Goal: Information Seeking & Learning: Find contact information

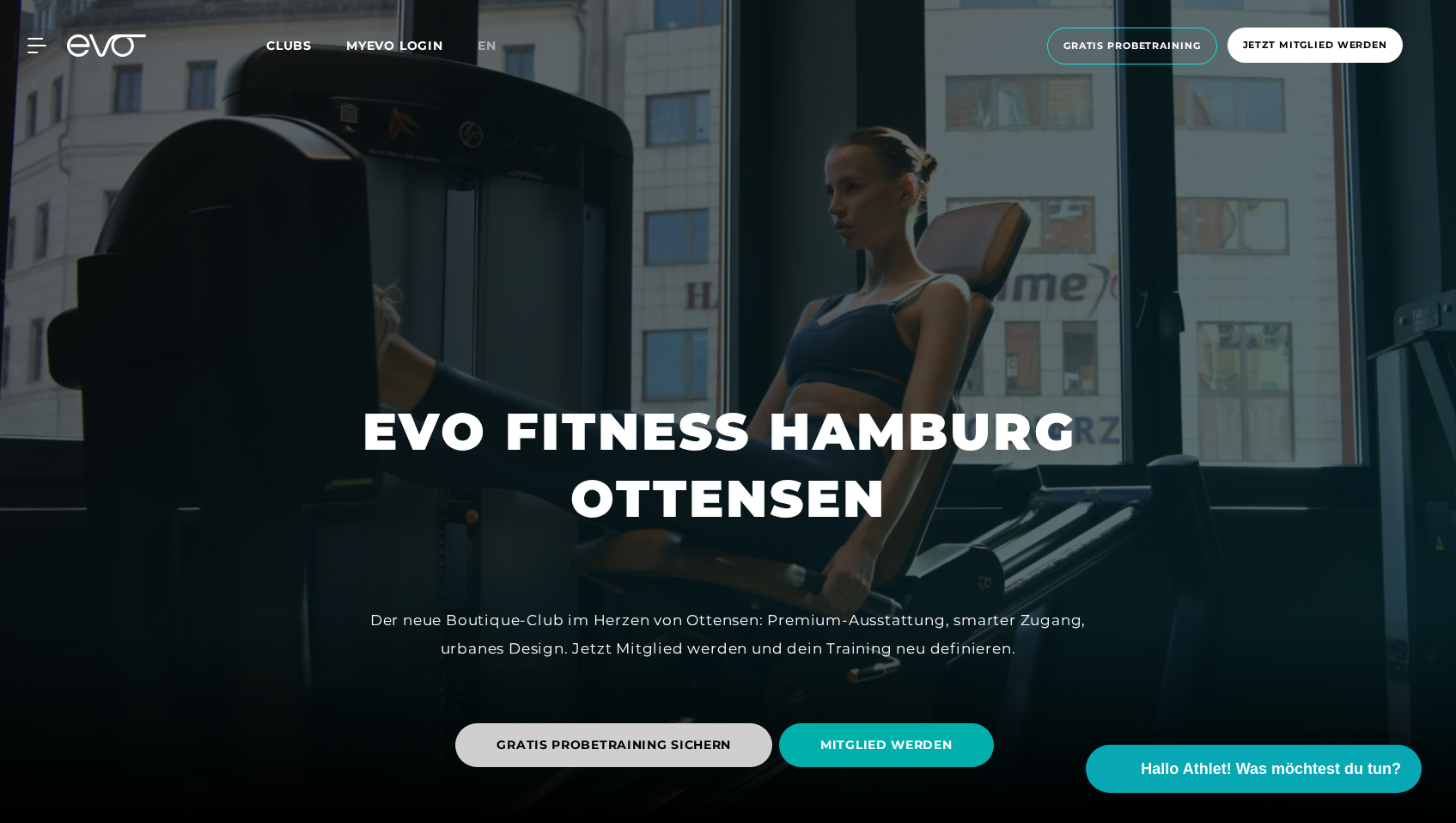
click at [655, 749] on span "GRATIS PROBETRAINING SICHERN" at bounding box center [614, 744] width 235 height 18
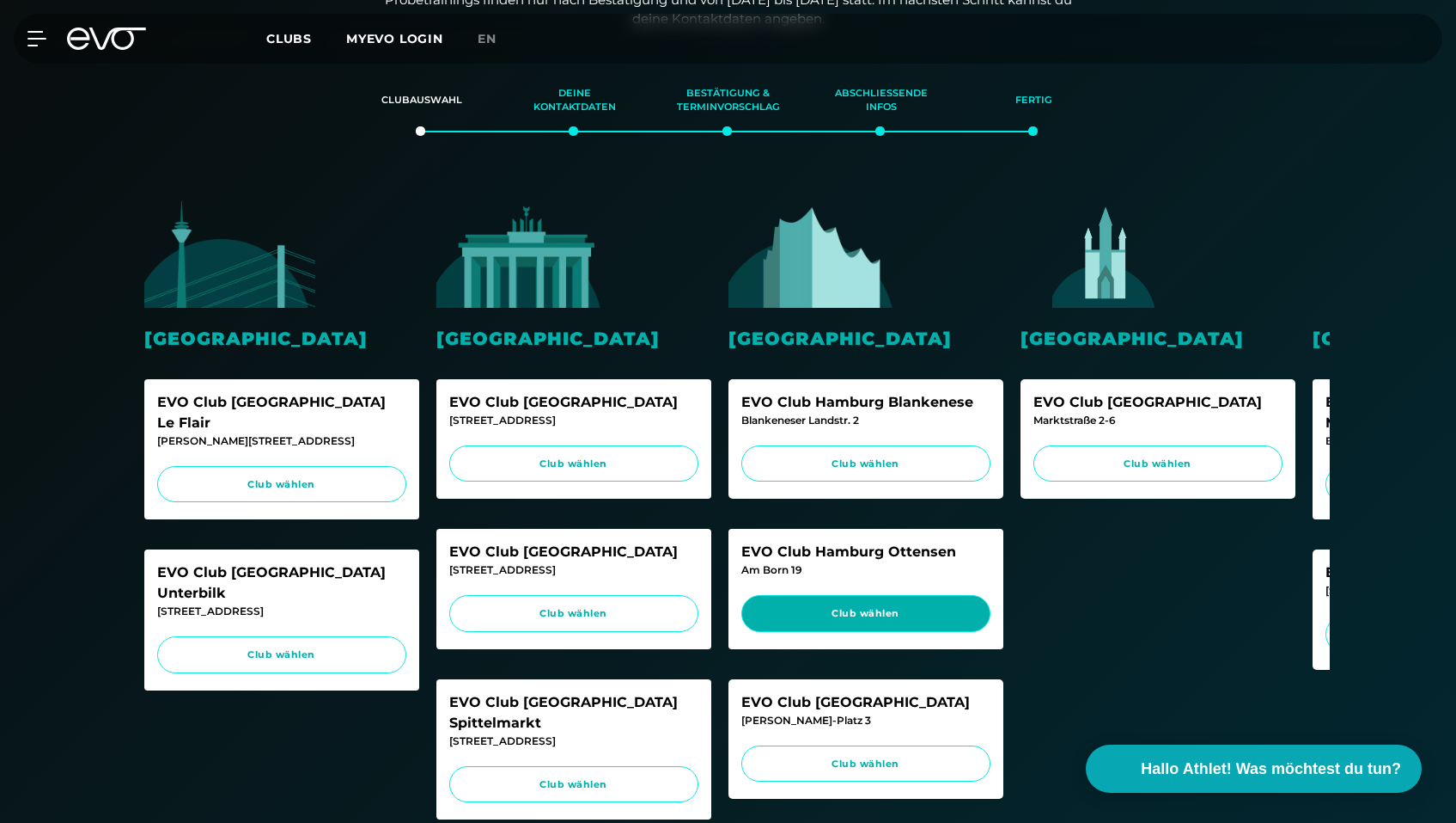
click at [824, 620] on span "Club wählen" at bounding box center [866, 613] width 216 height 14
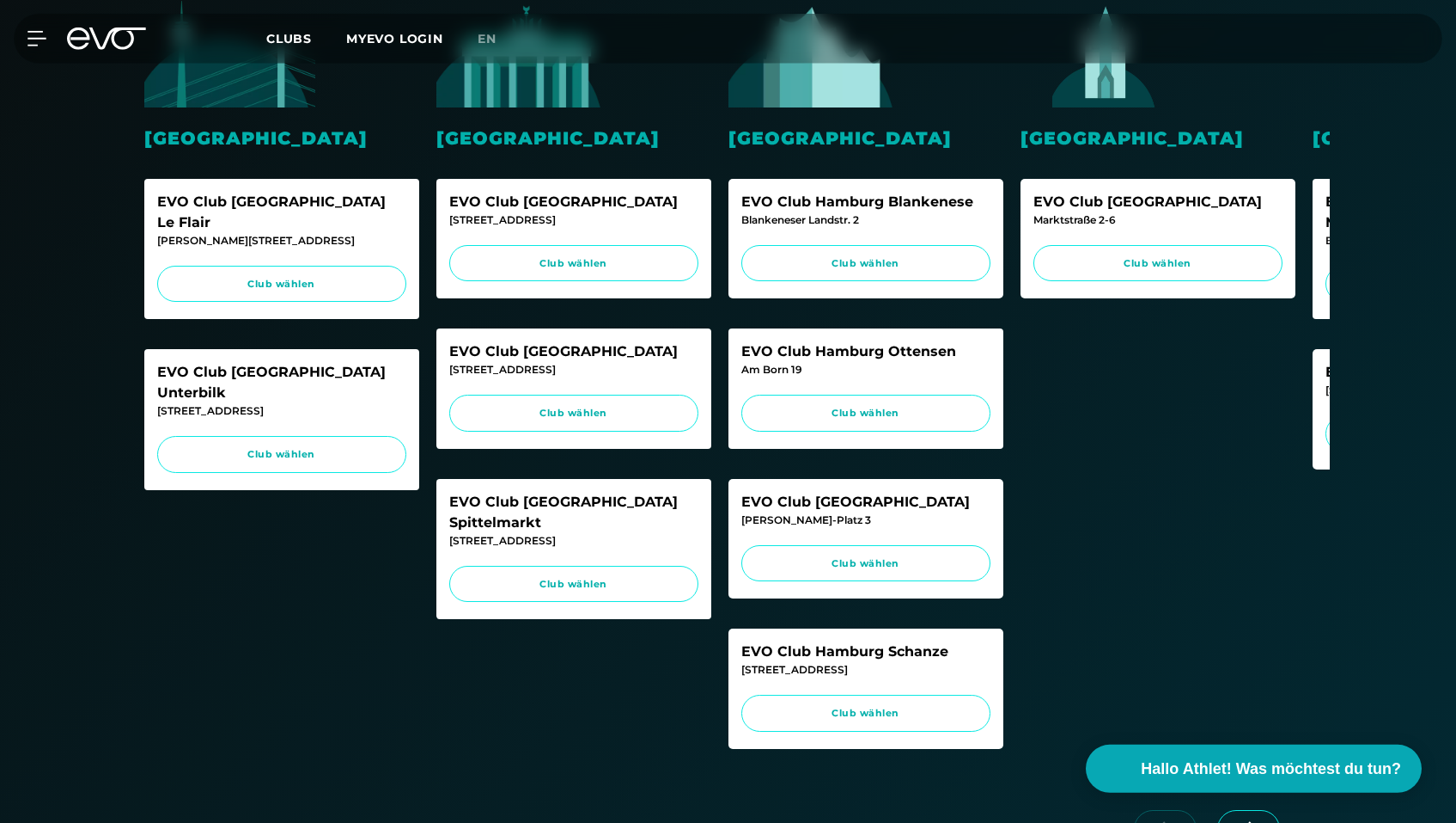
scroll to position [600, 0]
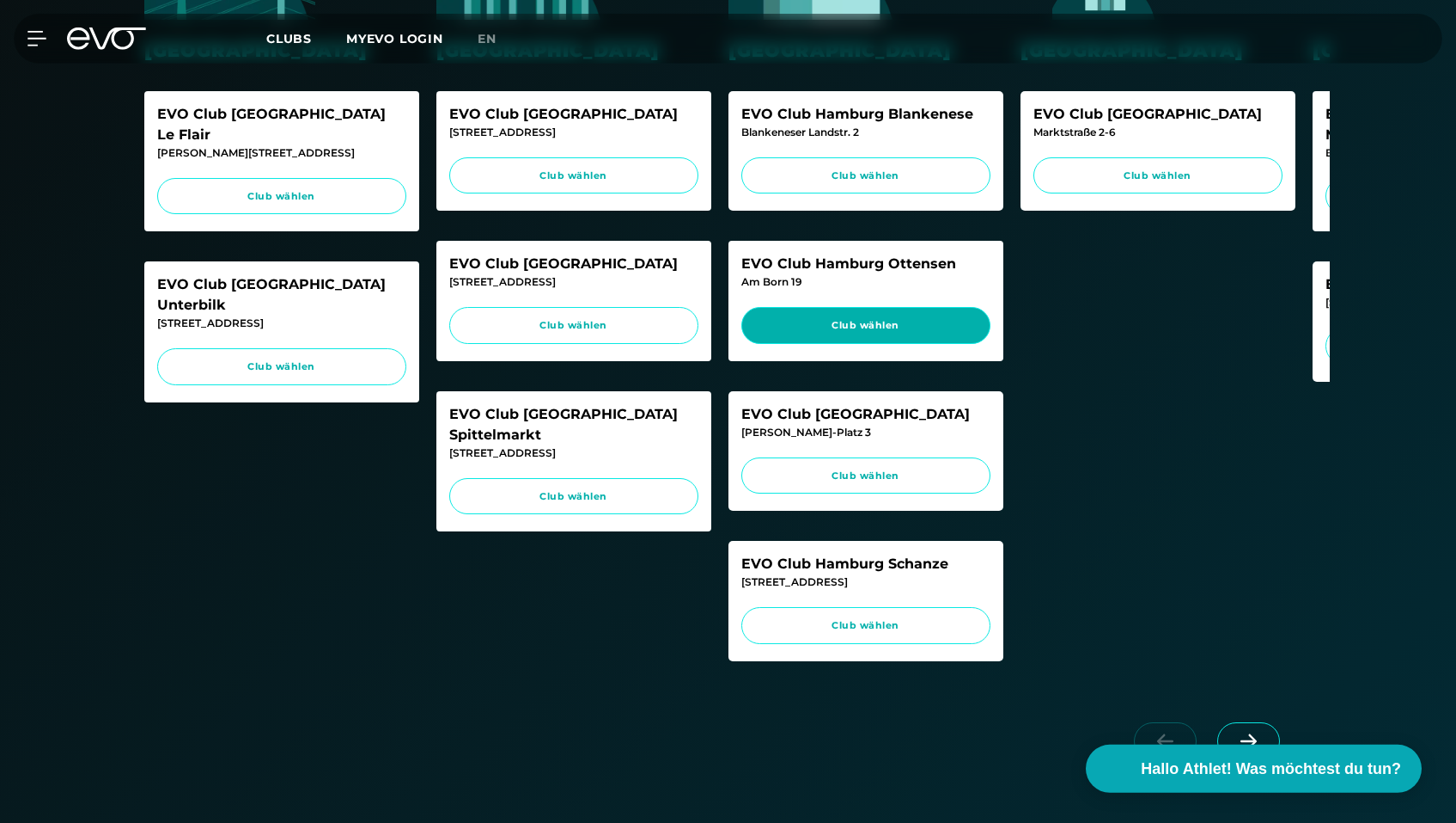
click at [869, 322] on span "Club wählen" at bounding box center [866, 325] width 216 height 14
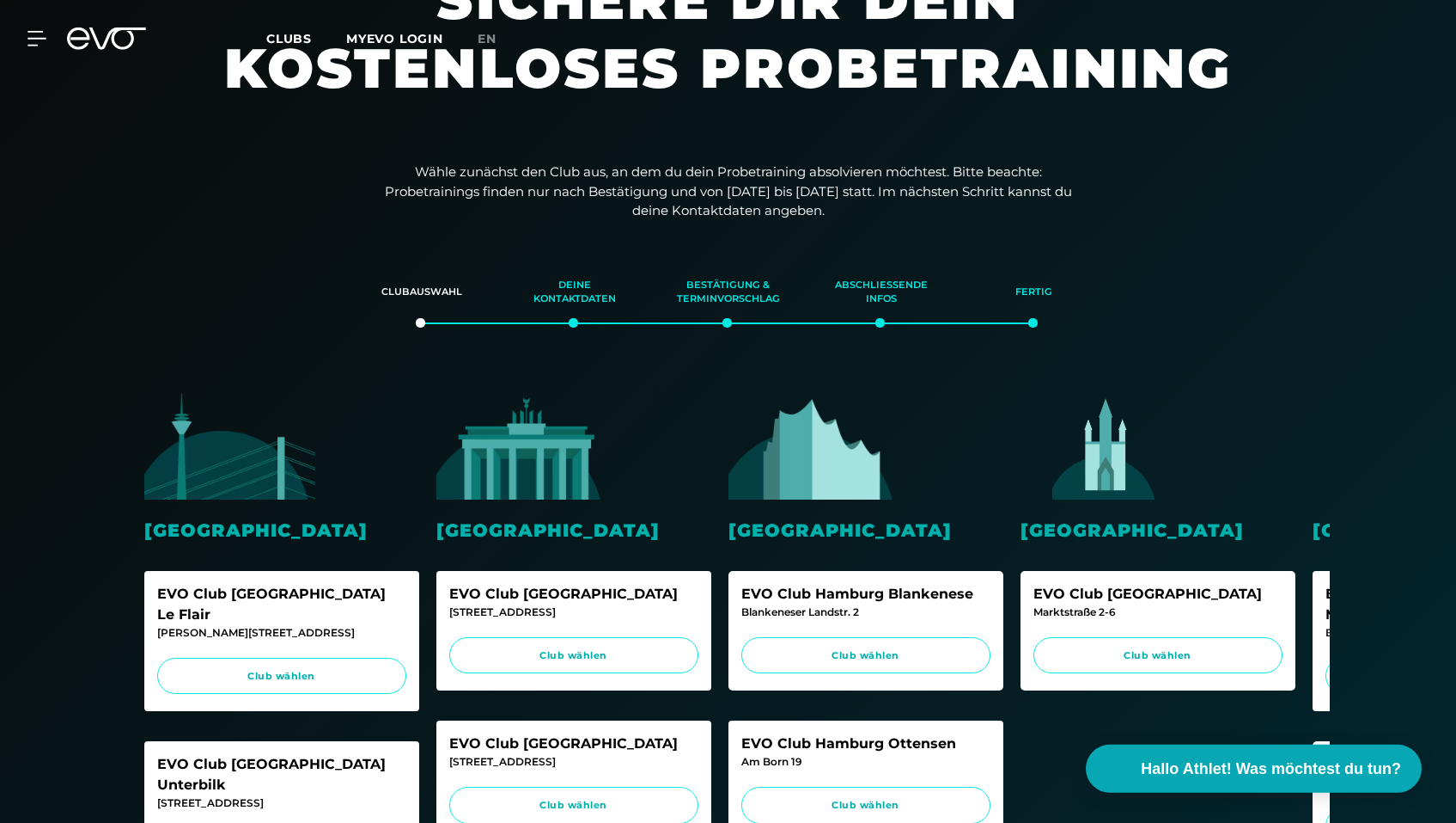
scroll to position [0, 0]
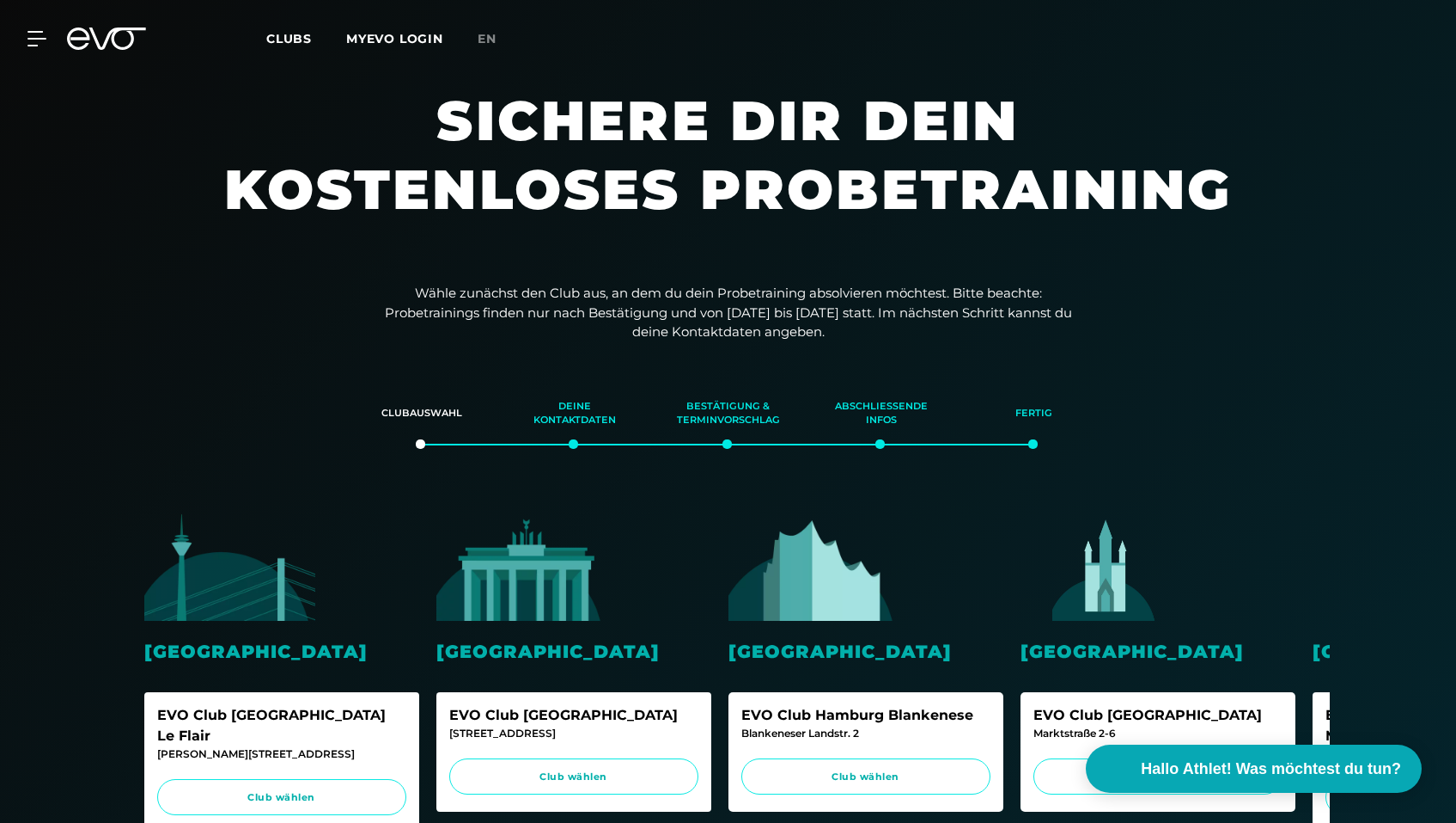
click at [419, 40] on link "MYEVO LOGIN" at bounding box center [395, 38] width 97 height 15
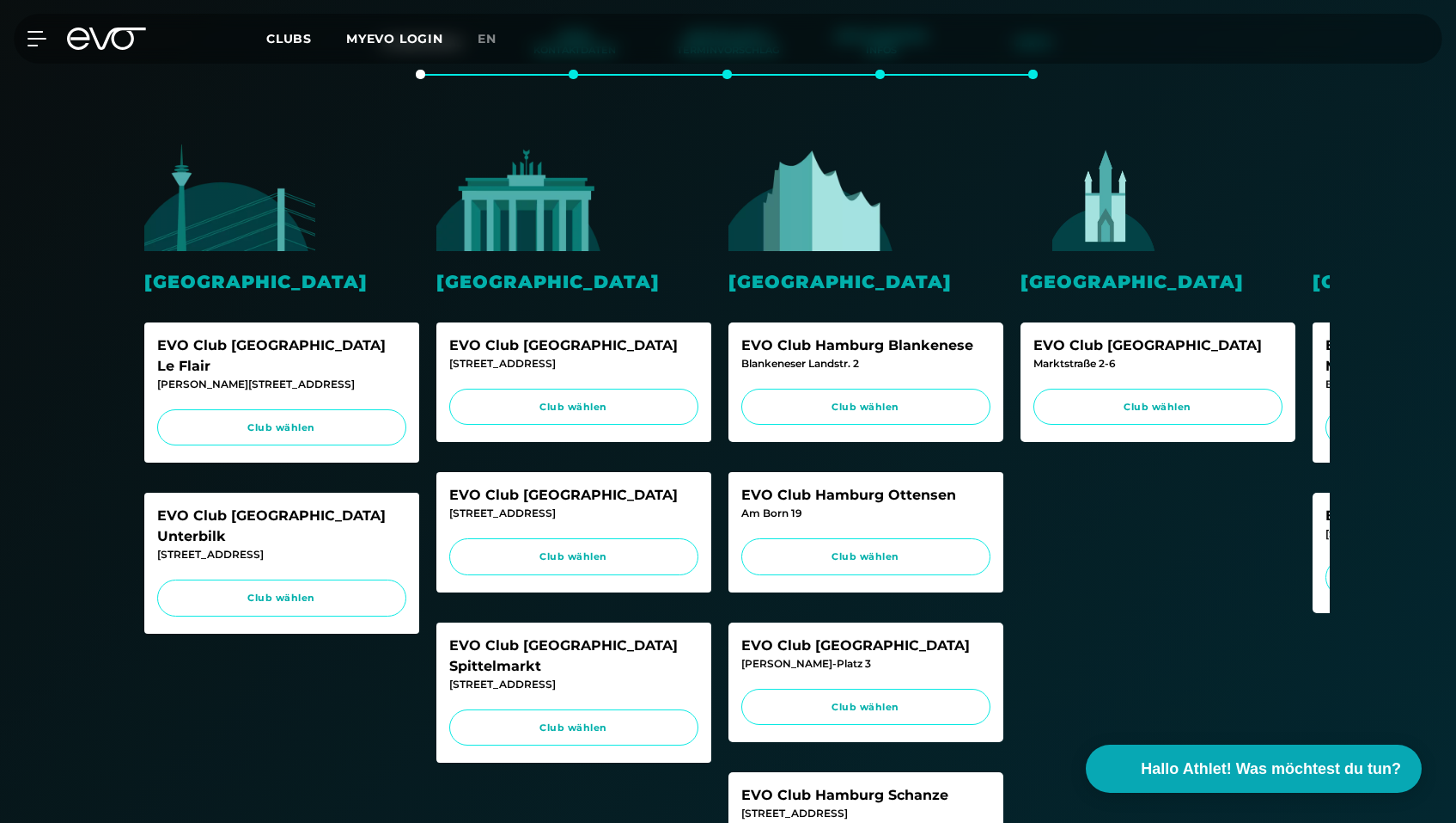
scroll to position [267, 0]
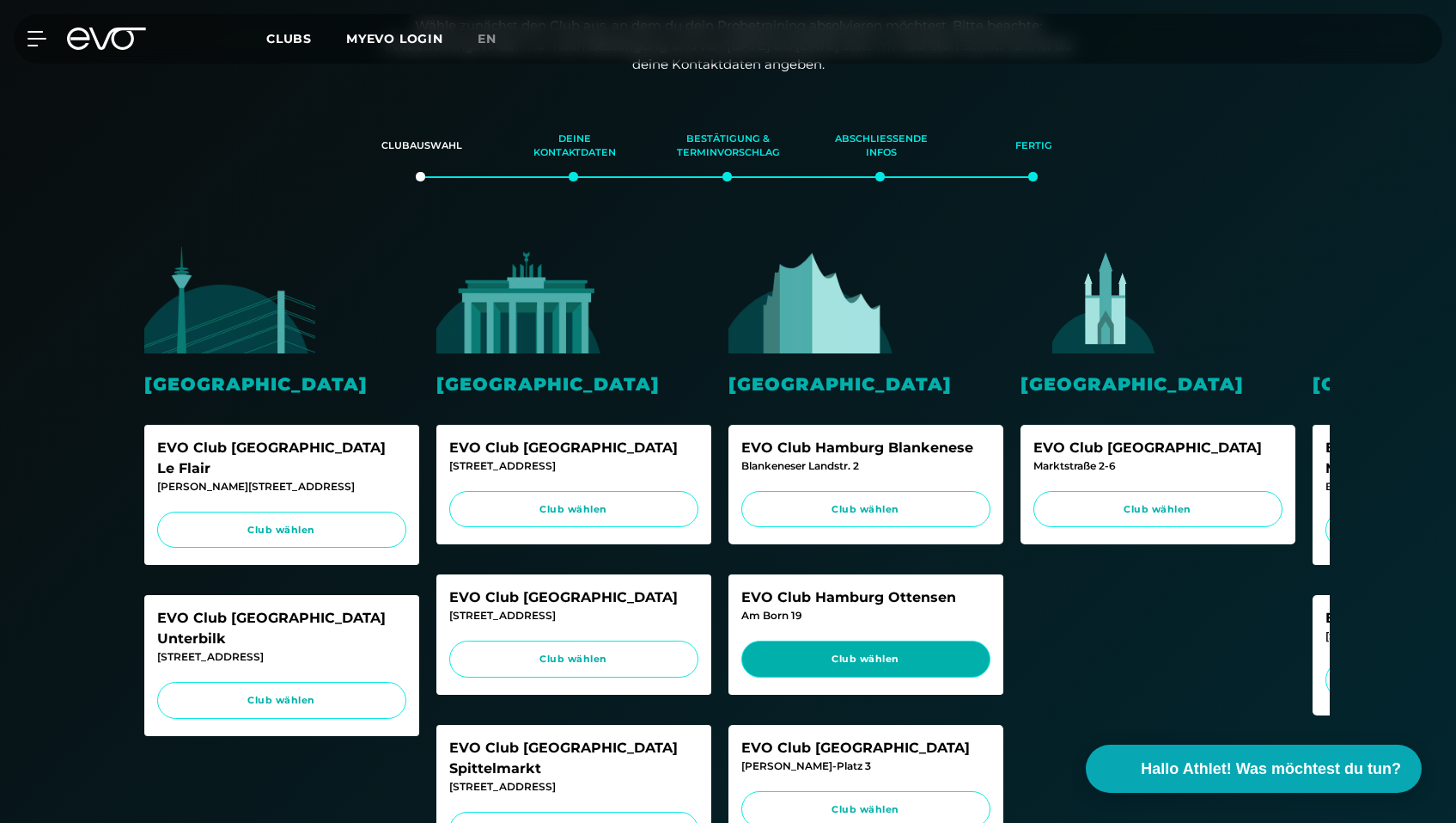
click at [866, 658] on span "Club wählen" at bounding box center [866, 659] width 216 height 14
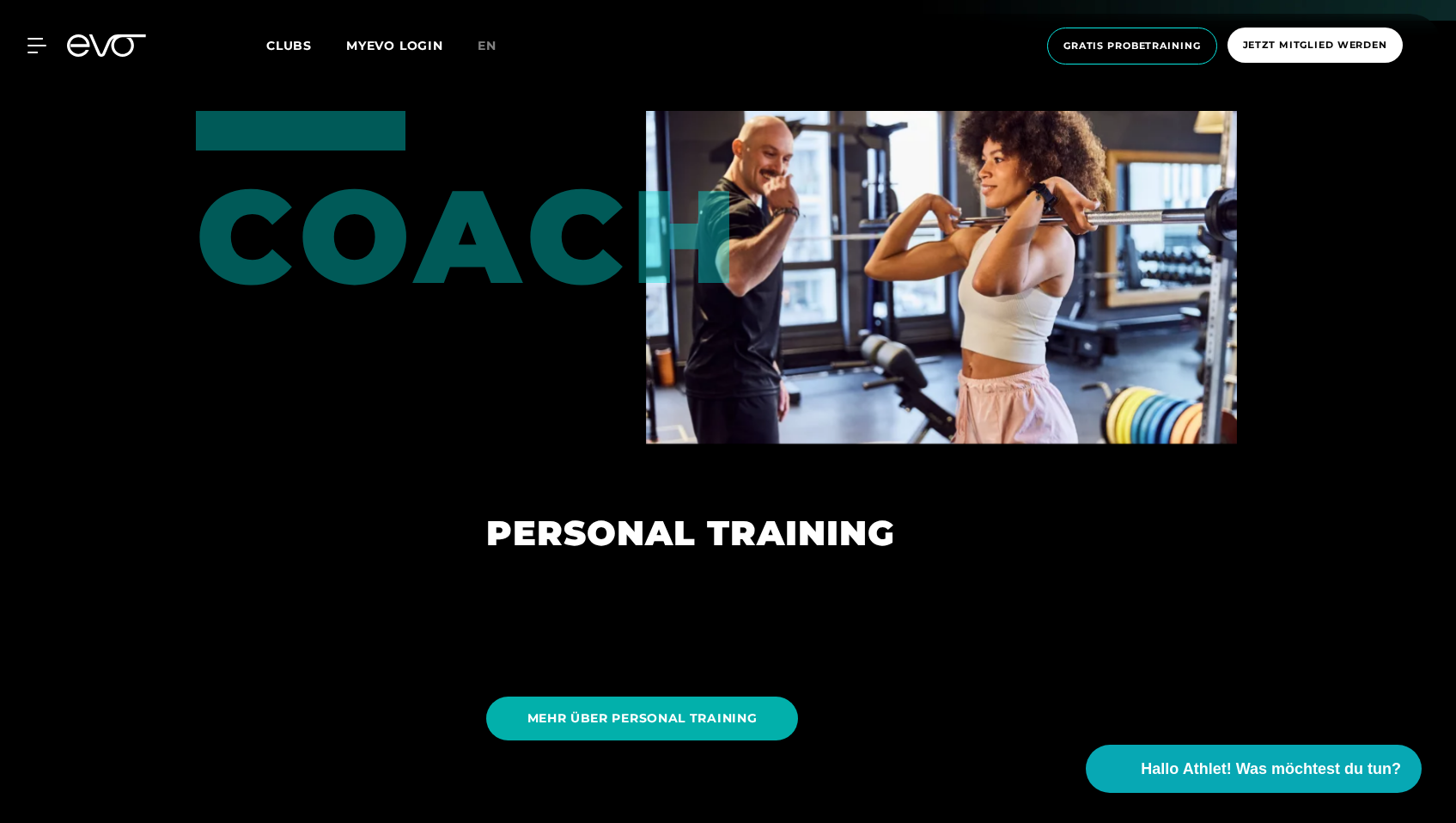
scroll to position [4174, 0]
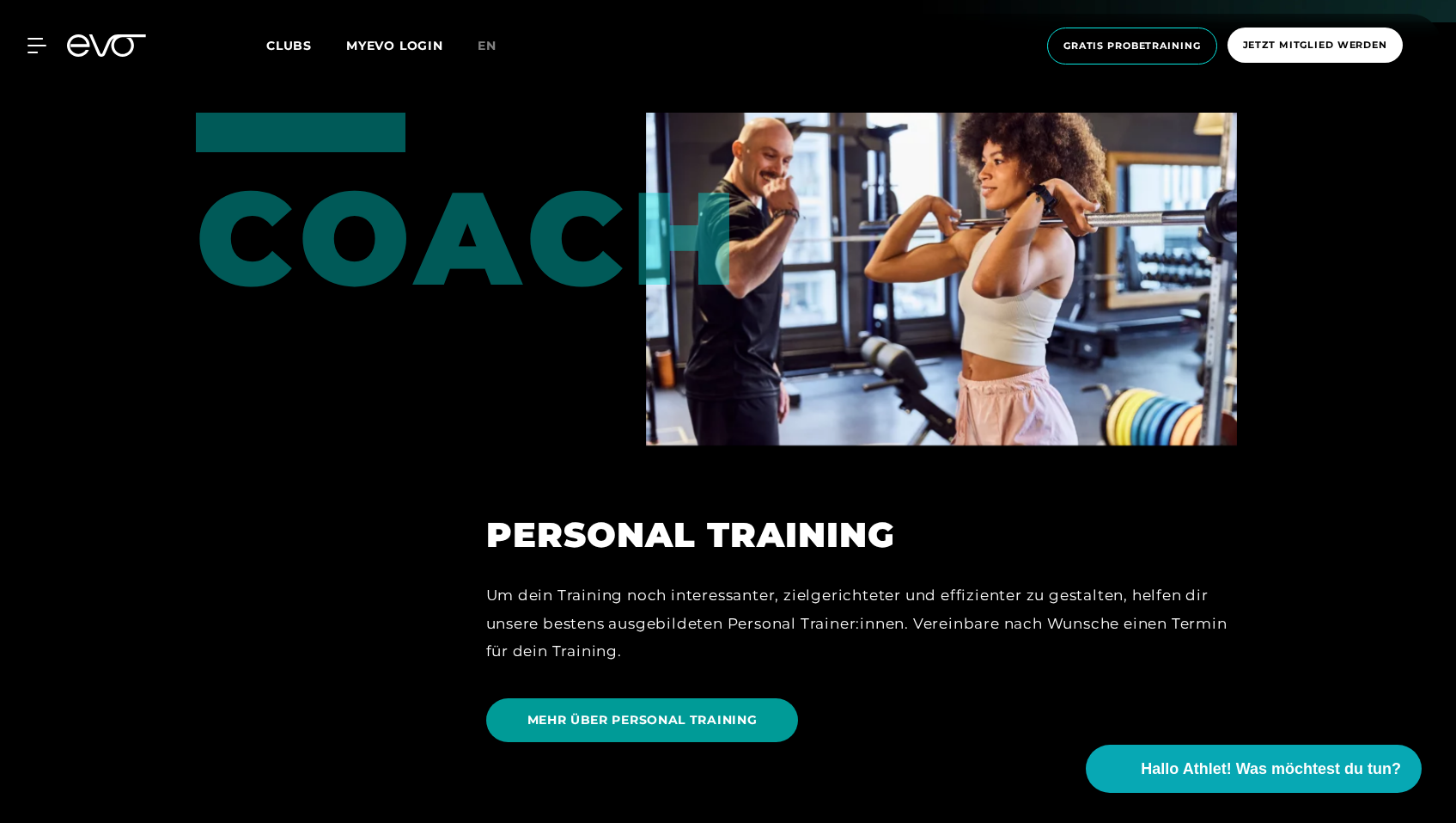
click at [569, 714] on span "MEHR ÜBER PERSONAL TRAINING" at bounding box center [643, 719] width 230 height 18
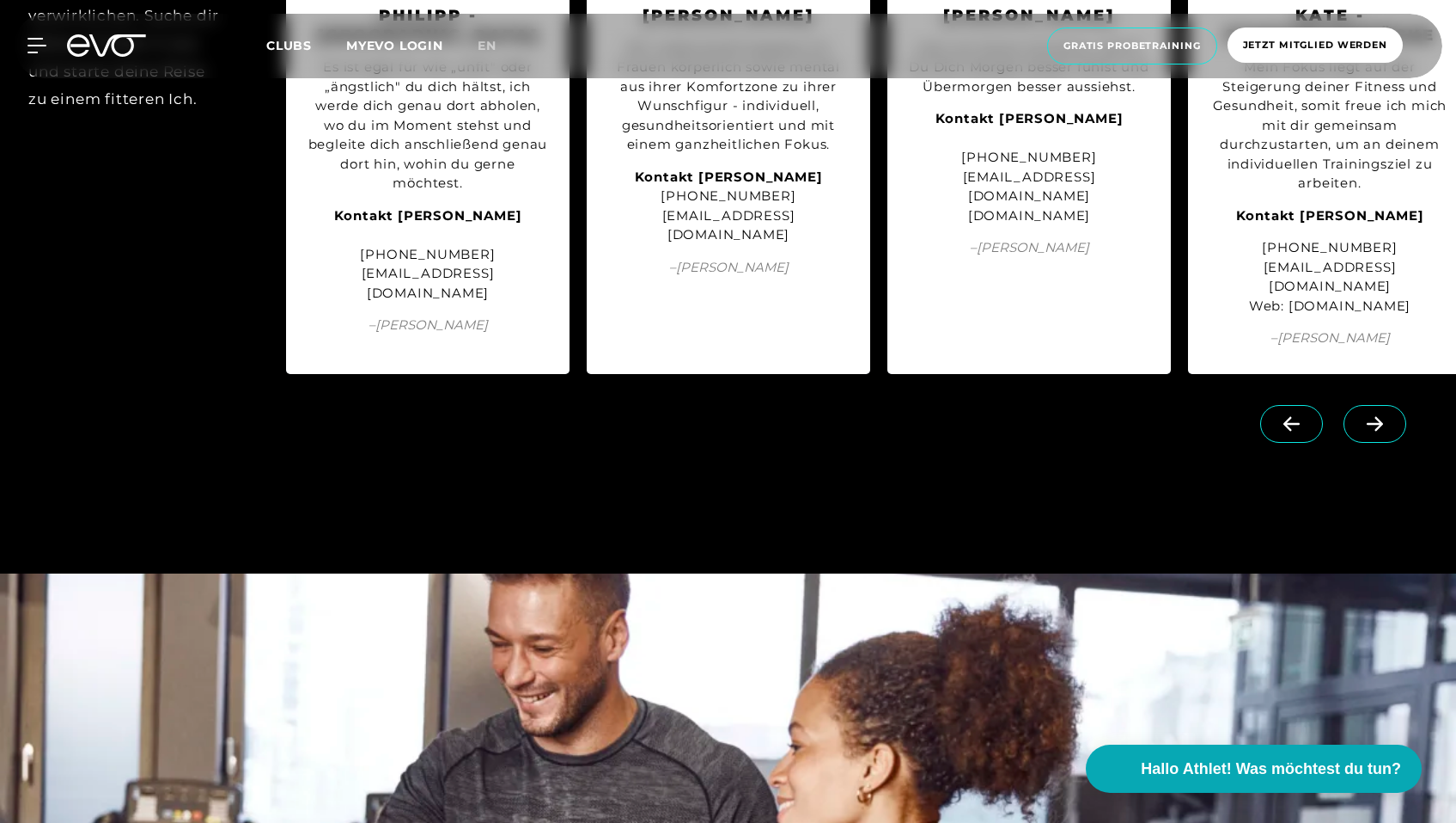
scroll to position [4026, 0]
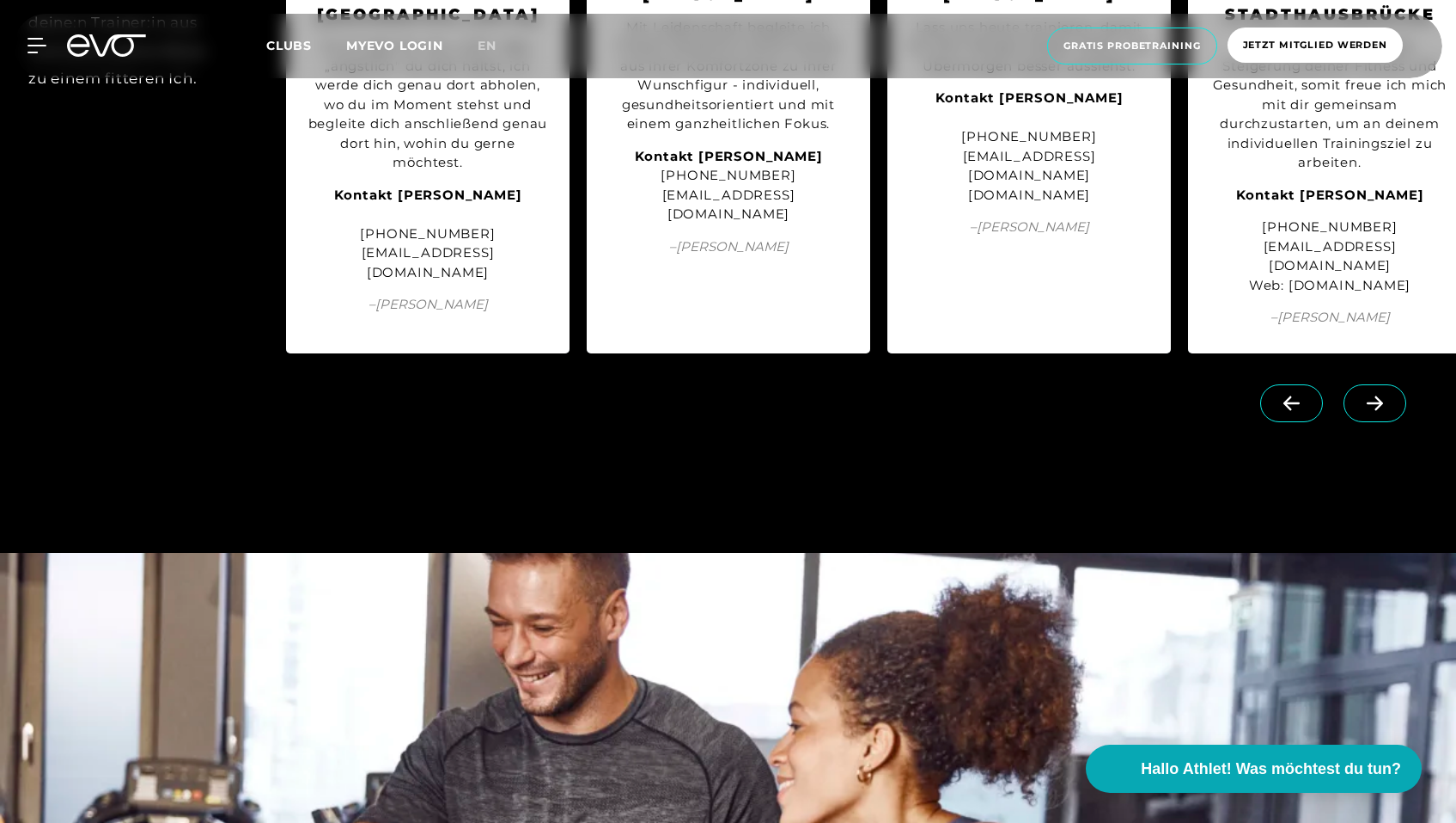
click at [1385, 422] on span at bounding box center [1375, 403] width 63 height 38
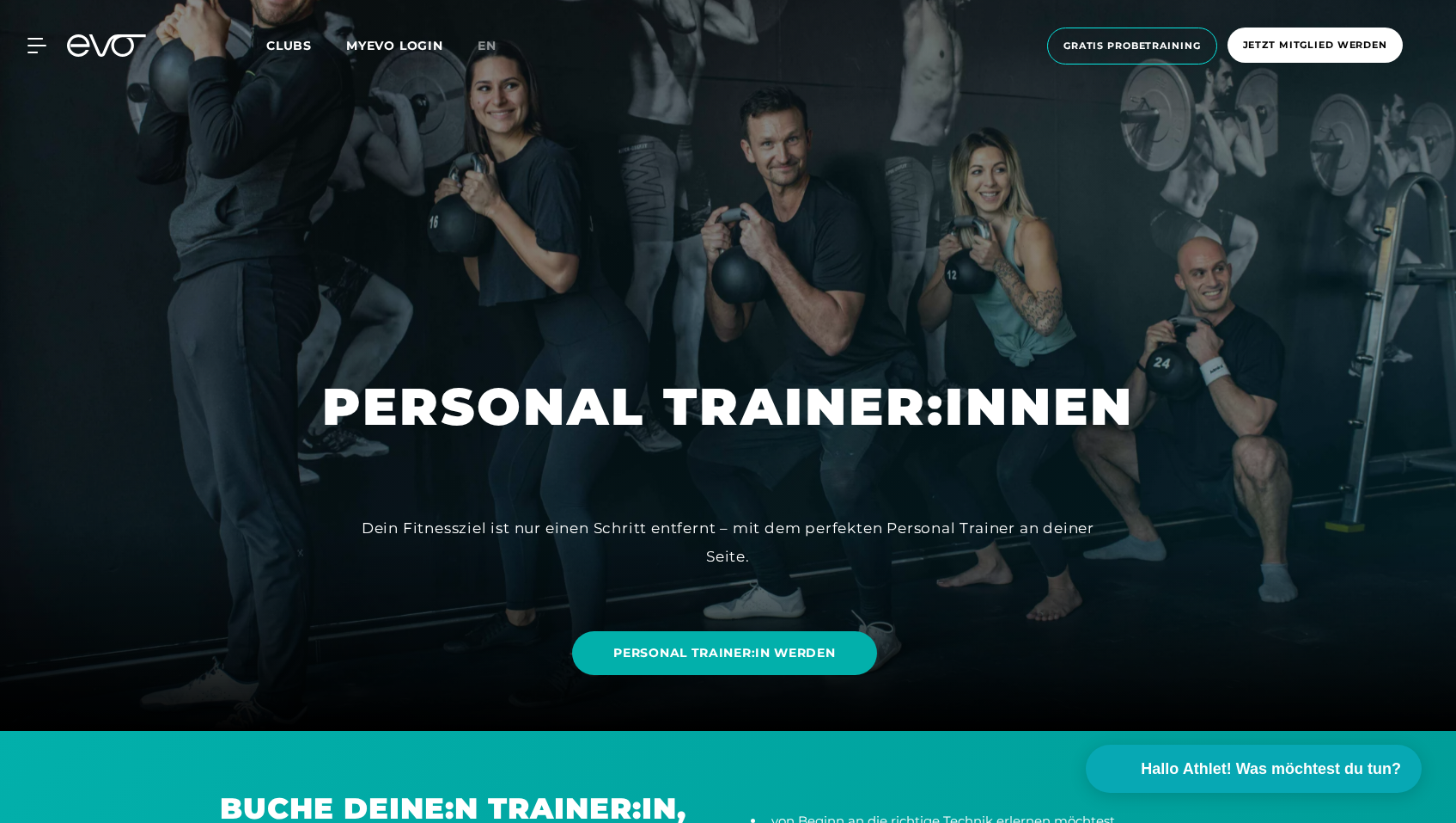
scroll to position [0, 0]
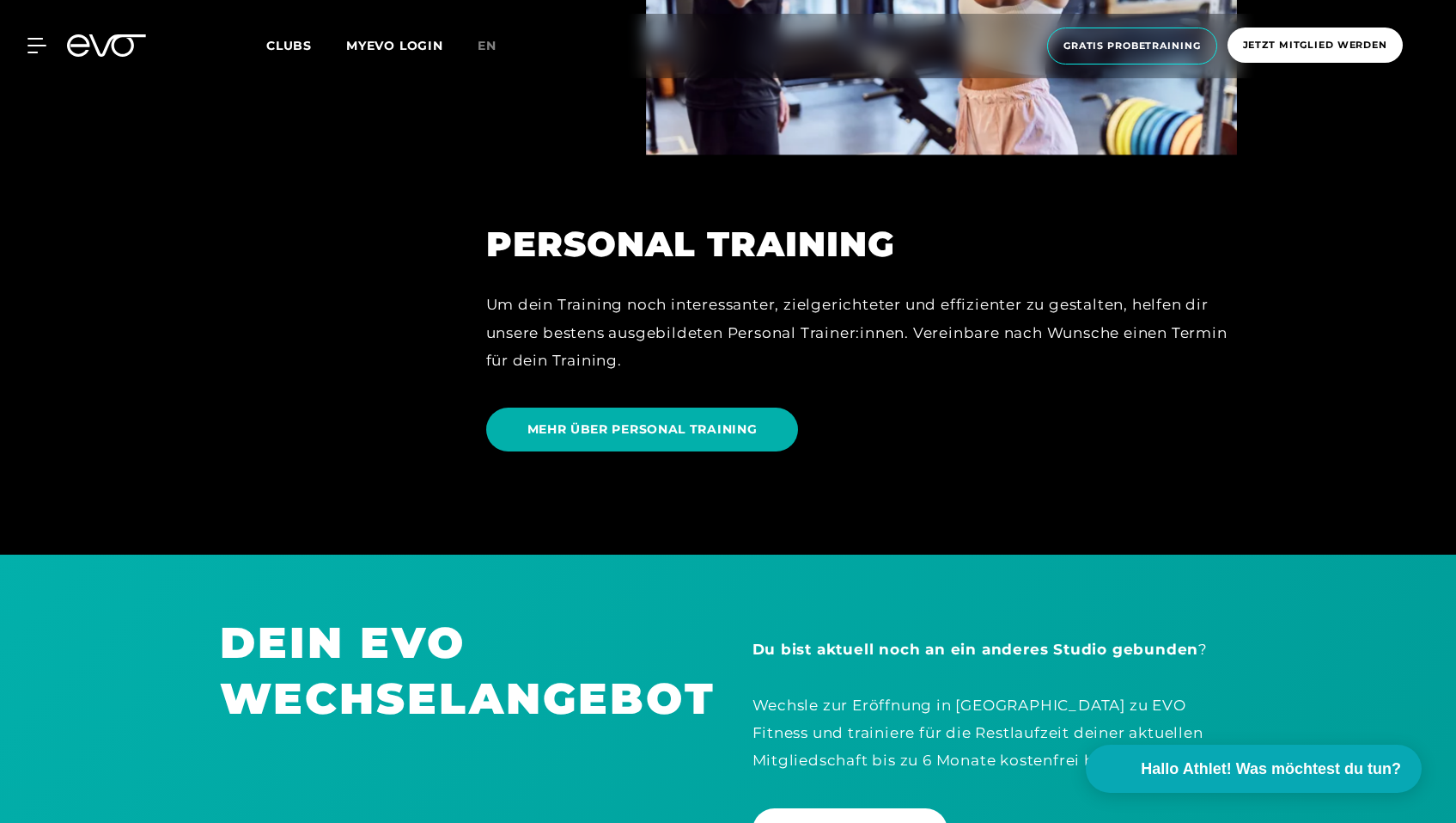
scroll to position [4466, 0]
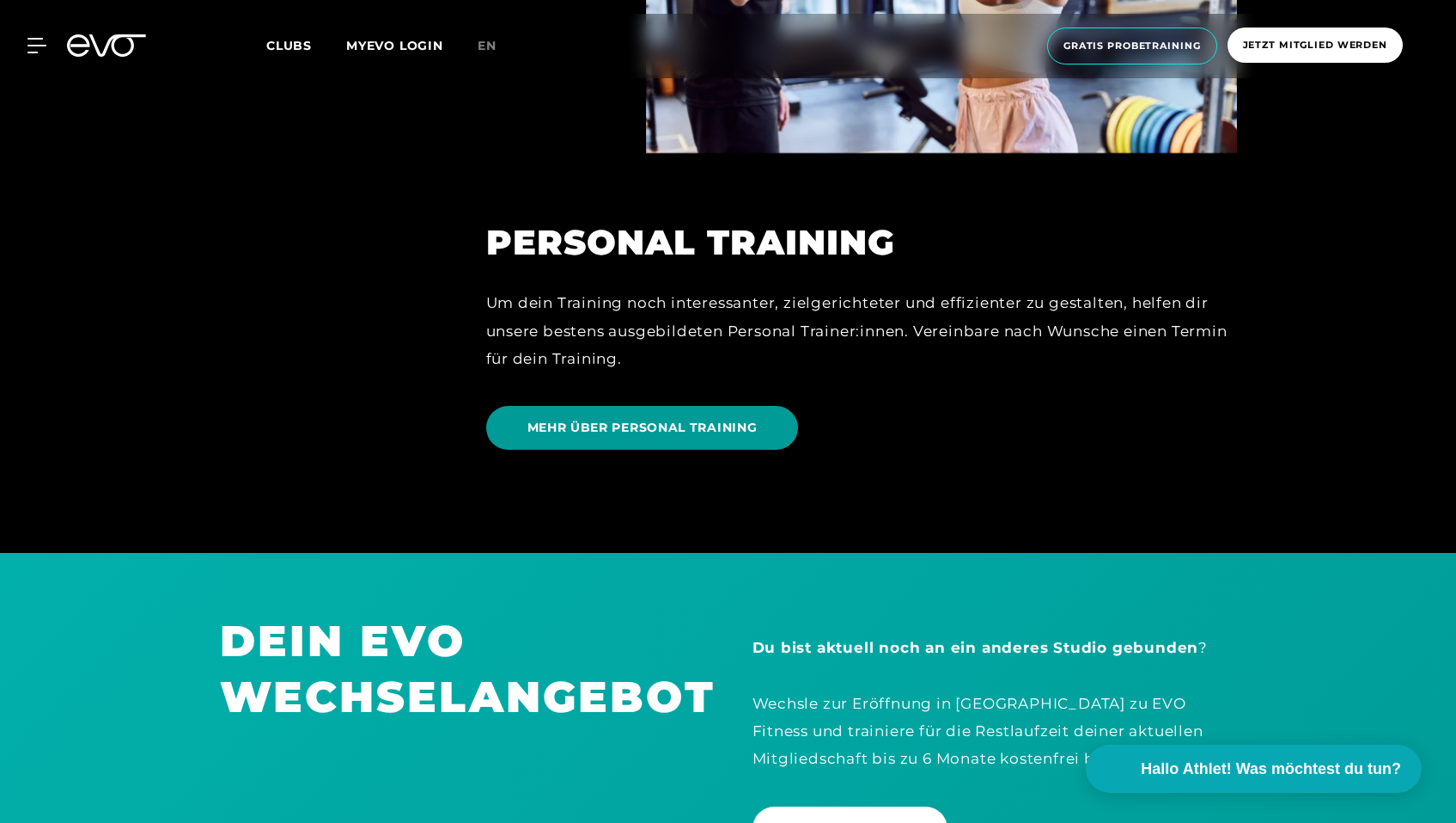
click at [590, 424] on span "MEHR ÜBER PERSONAL TRAINING" at bounding box center [643, 427] width 230 height 18
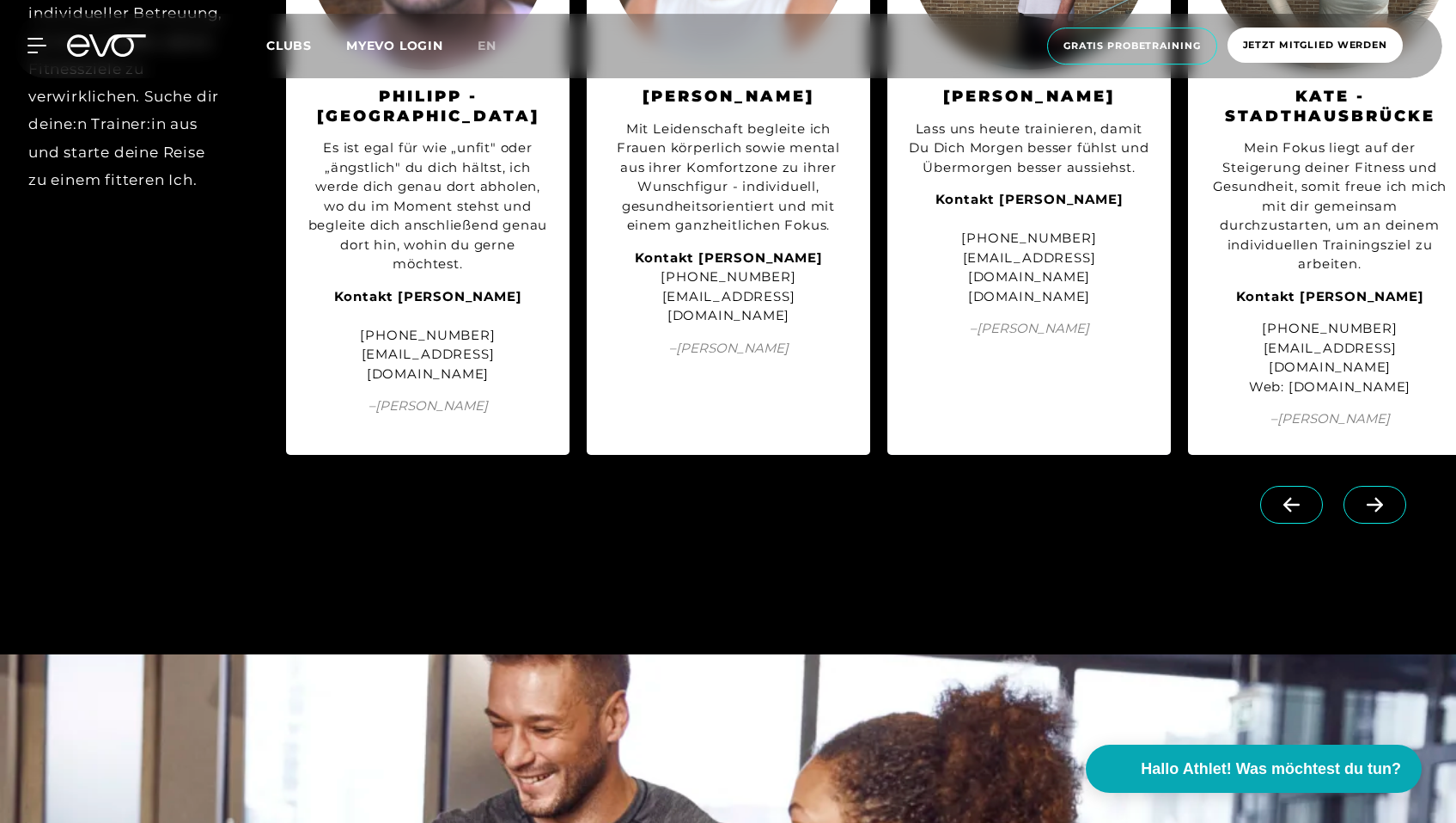
scroll to position [3867, 0]
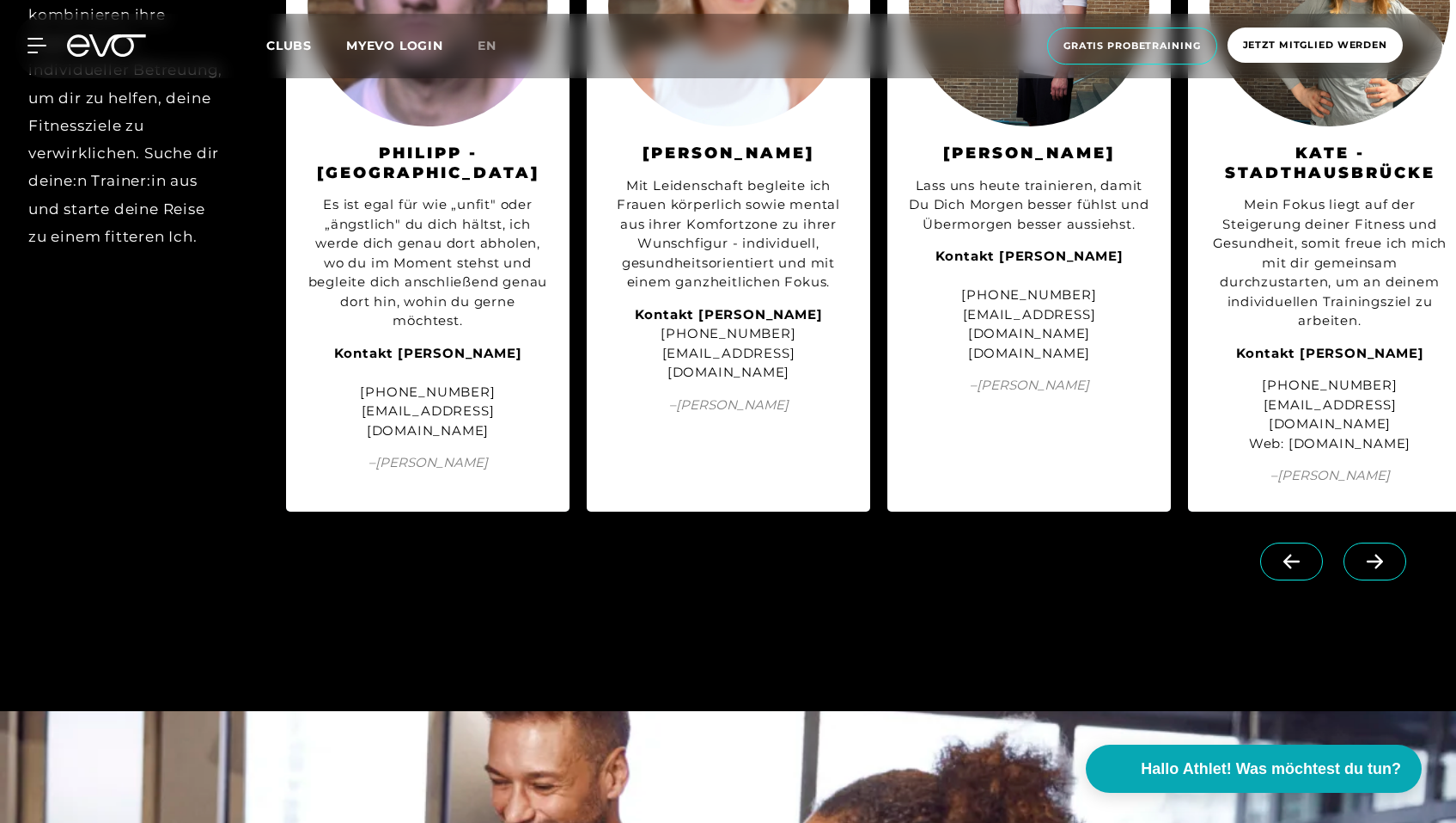
drag, startPoint x: 543, startPoint y: 565, endPoint x: 318, endPoint y: 572, distance: 225.1
click at [318, 441] on div "Kontakt [PERSON_NAME] [PHONE_NUMBER] [EMAIL_ADDRESS][DOMAIN_NAME]" at bounding box center [427, 392] width 240 height 97
drag, startPoint x: 542, startPoint y: 567, endPoint x: 272, endPoint y: 572, distance: 270.0
click at [286, 511] on div "[PERSON_NAME] - Hamburg Es ist egal für wie „unfit" oder „ängstlich" du dich hä…" at bounding box center [427, 185] width 283 height 651
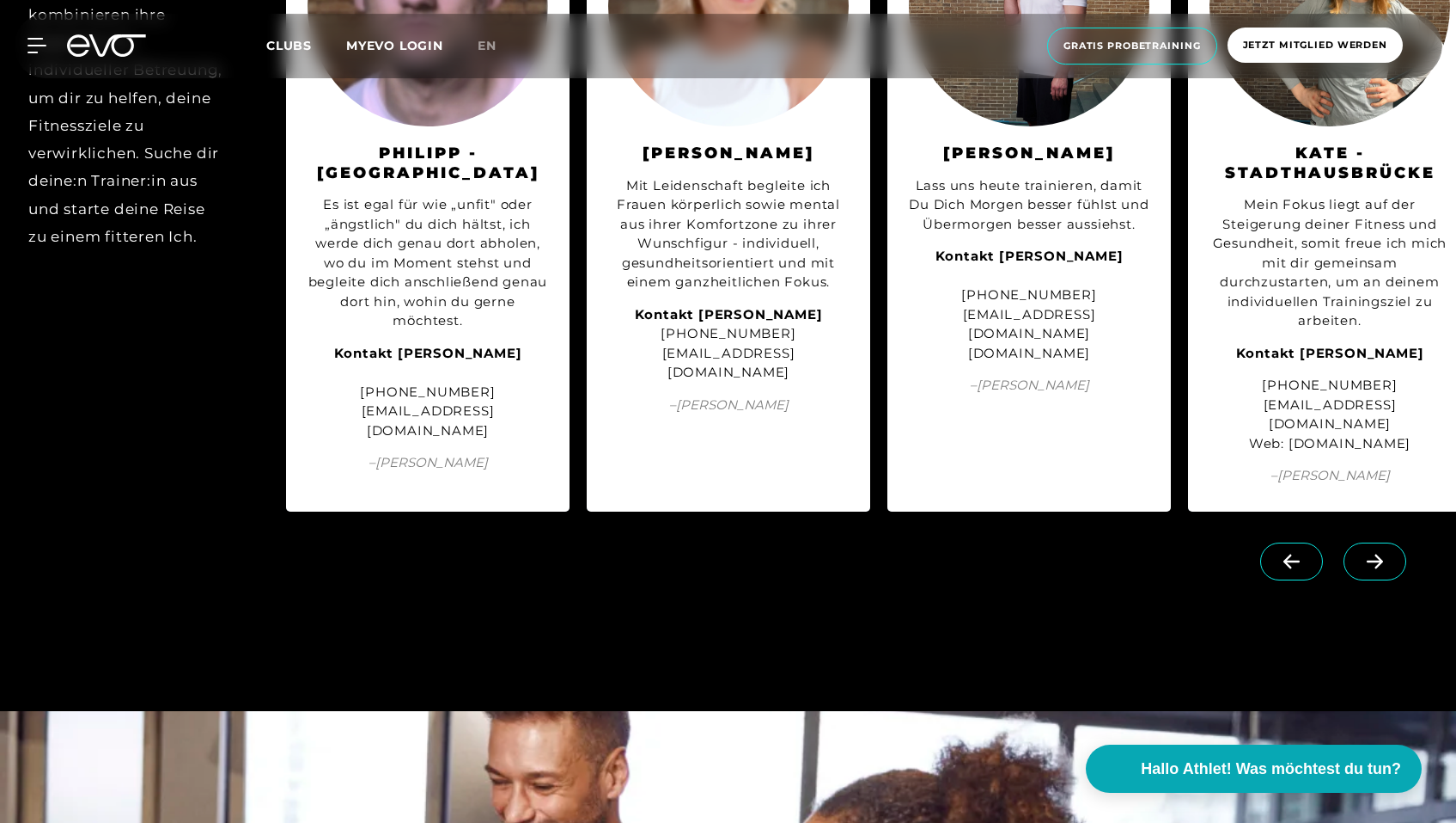
click at [272, 529] on div "HAMBURG Unsere Hamburger Trainer:innen kombinieren ihre Expertise mit individue…" at bounding box center [728, 186] width 1456 height 686
drag, startPoint x: 544, startPoint y: 570, endPoint x: 311, endPoint y: 569, distance: 233.0
click at [311, 441] on div "Kontakt [PERSON_NAME] [PHONE_NUMBER] [EMAIL_ADDRESS][DOMAIN_NAME]" at bounding box center [427, 392] width 240 height 97
copy div "[EMAIL_ADDRESS][DOMAIN_NAME]"
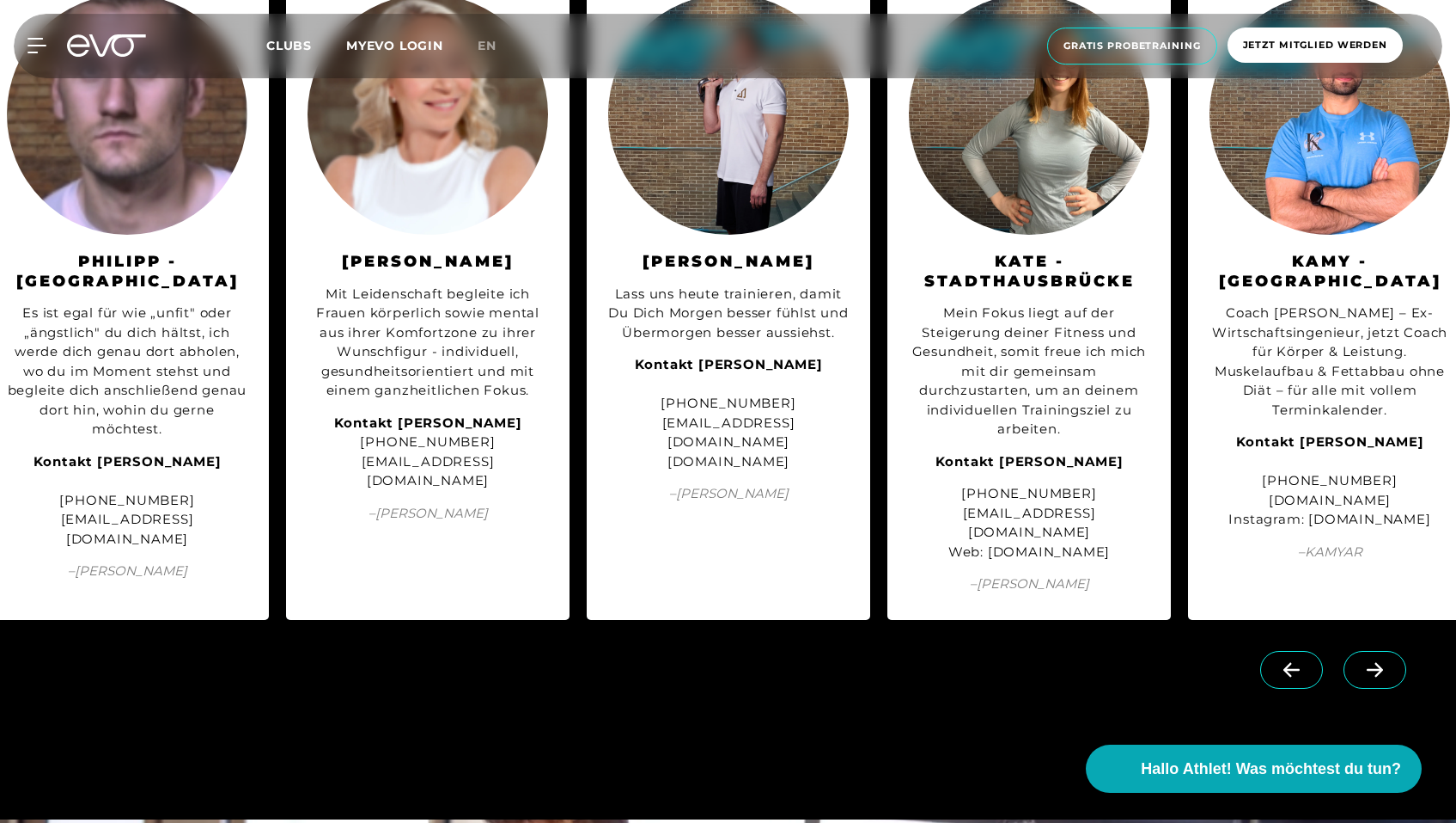
scroll to position [3742, 0]
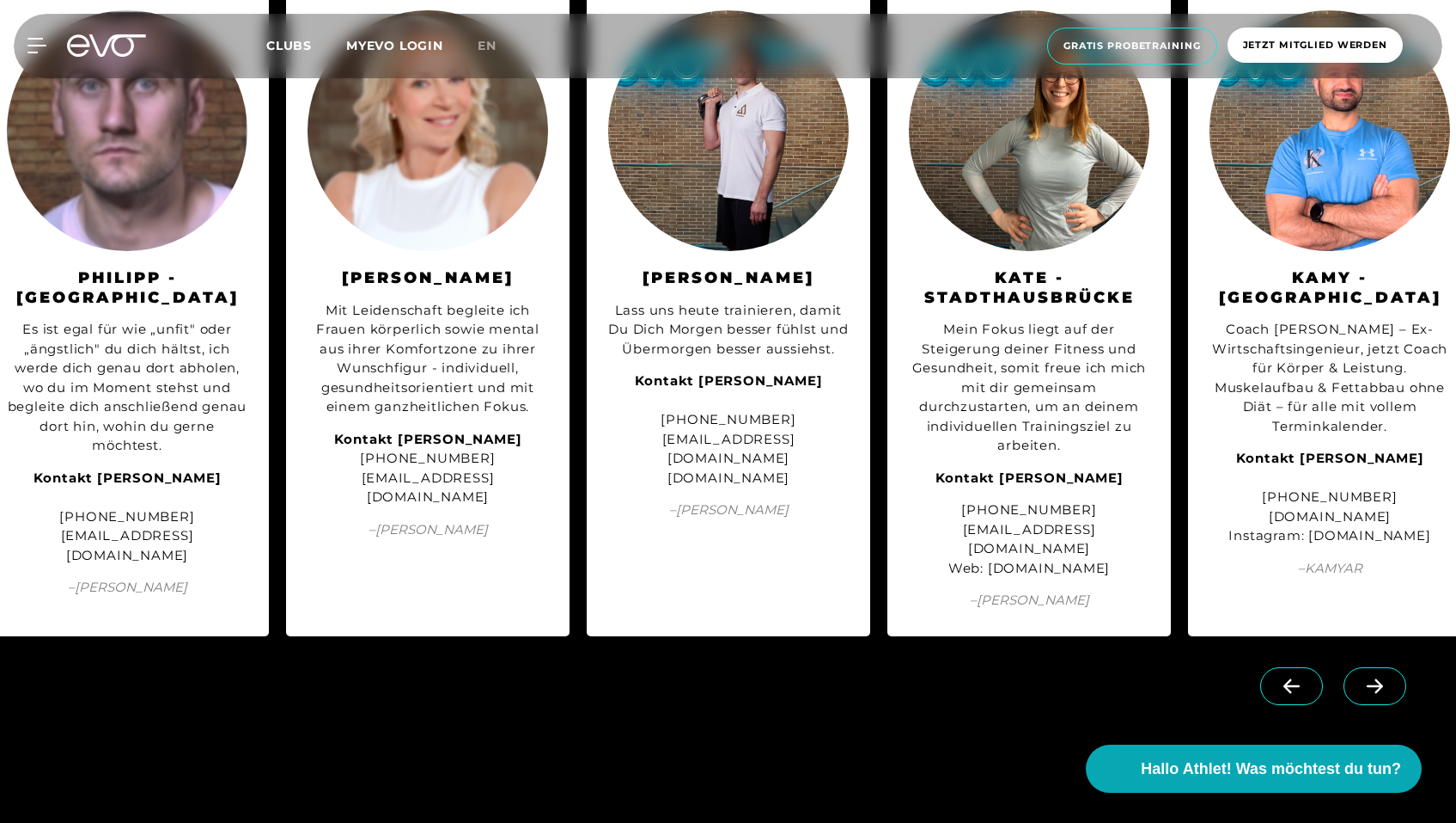
drag, startPoint x: 1162, startPoint y: 652, endPoint x: 955, endPoint y: 652, distance: 207.0
click at [955, 636] on div "KATE - STADTHAUSBRÜCKE Mein Fokus liegt auf der Steigerung deiner Fitness und G…" at bounding box center [1029, 310] width 283 height 651
drag, startPoint x: 962, startPoint y: 685, endPoint x: 1165, endPoint y: 677, distance: 203.2
click at [1165, 636] on div "KATE - STADTHAUSBRÜCKE Mein Fokus liegt auf der Steigerung deiner Fitness und G…" at bounding box center [1029, 310] width 283 height 651
copy div "[DOMAIN_NAME]"
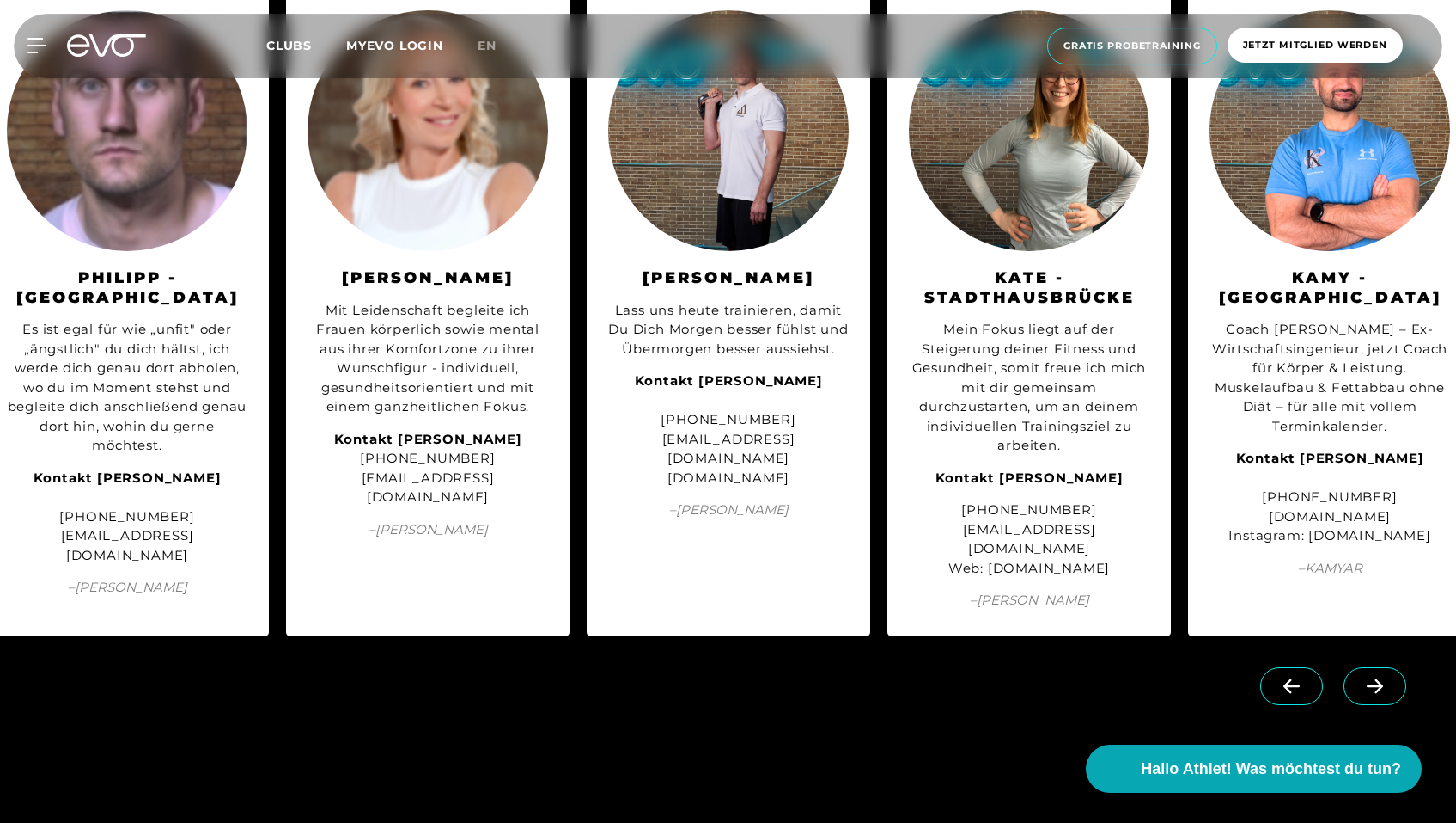
click at [802, 487] on div "Kontakt [PERSON_NAME] [PHONE_NUMBER] [EMAIL_ADDRESS][DOMAIN_NAME] [DOMAIN_NAME]" at bounding box center [728, 430] width 240 height 116
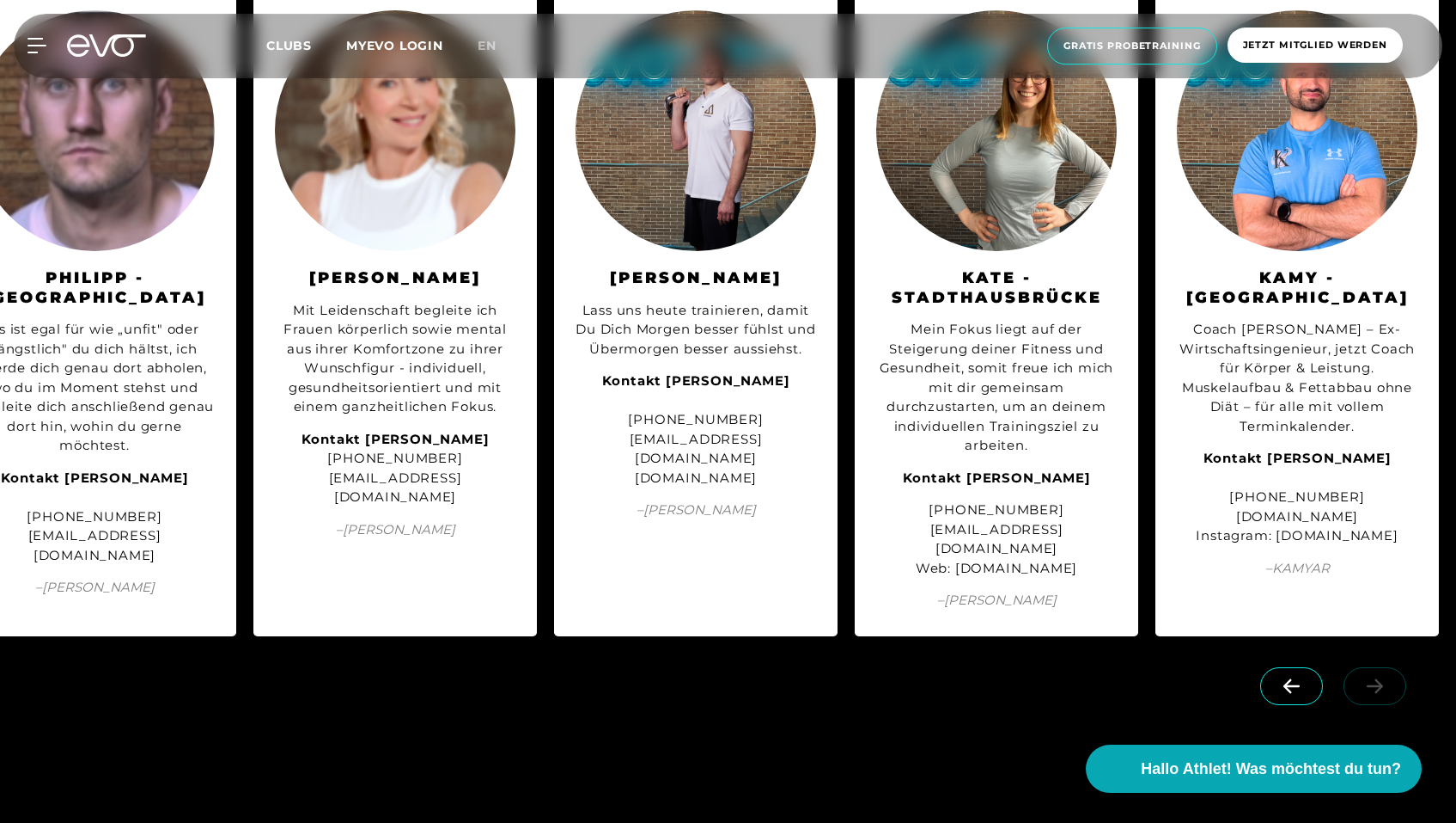
click at [787, 487] on div "Kontakt [PERSON_NAME] [PHONE_NUMBER] [EMAIL_ADDRESS][DOMAIN_NAME] [DOMAIN_NAME]" at bounding box center [695, 430] width 240 height 116
copy div "[DOMAIN_NAME]"
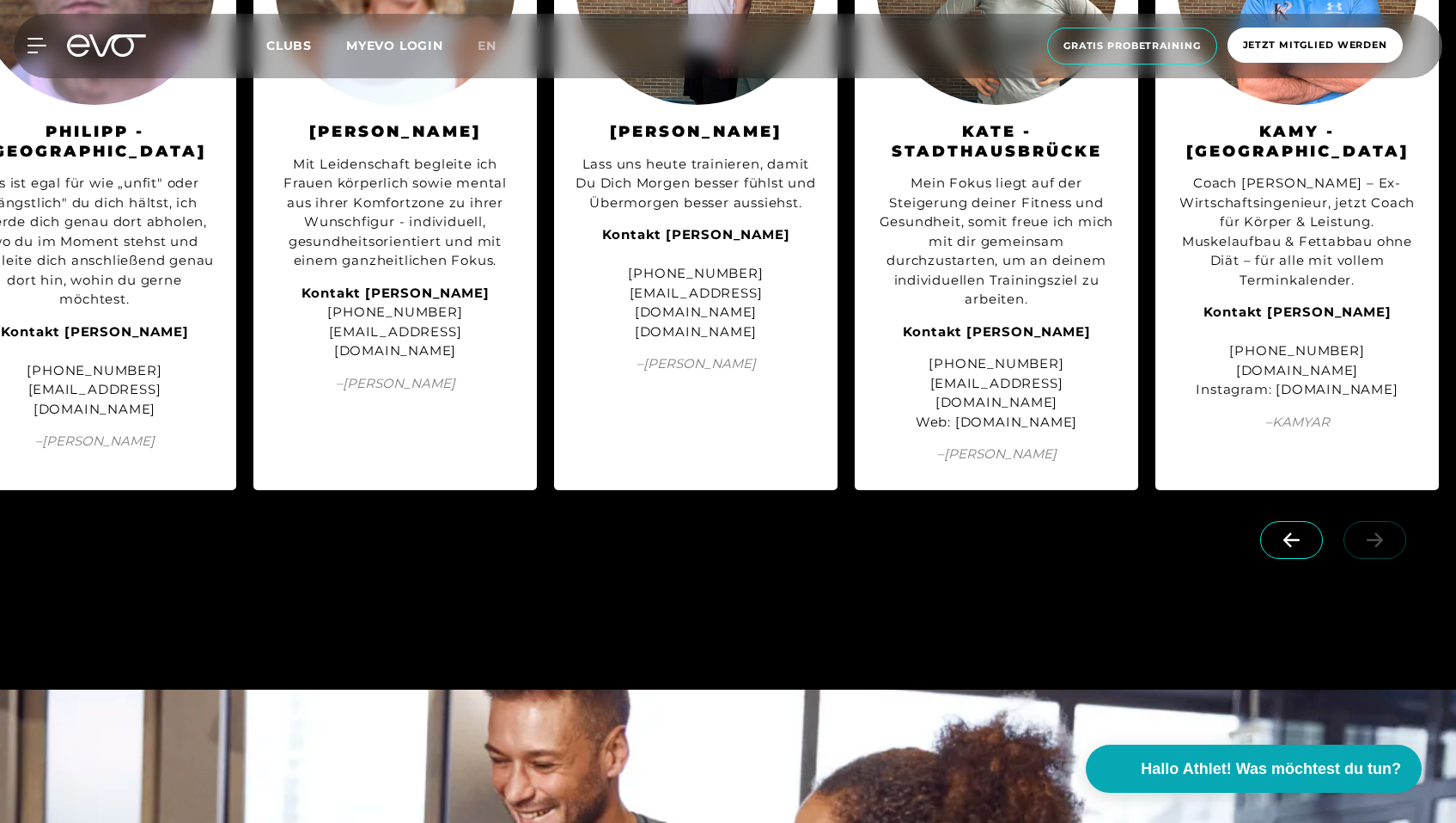
scroll to position [3919, 0]
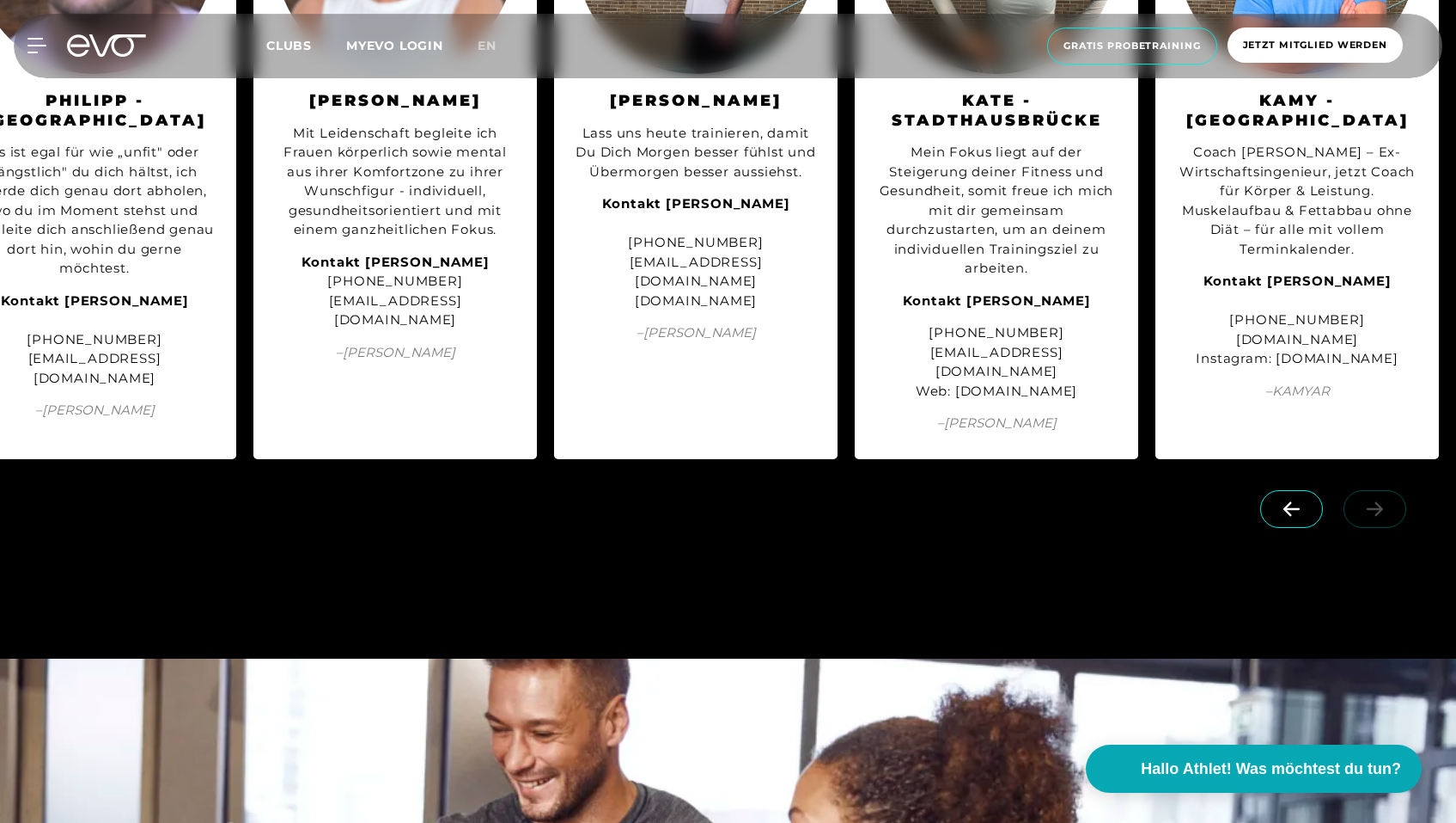
drag, startPoint x: 1383, startPoint y: 516, endPoint x: 1219, endPoint y: 516, distance: 164.0
click at [1219, 369] on div "Kontakt [PERSON_NAME] [PHONE_NUMBER] [DOMAIN_NAME] Instagram: [DOMAIN_NAME]" at bounding box center [1297, 320] width 240 height 97
copy div "[DOMAIN_NAME]"
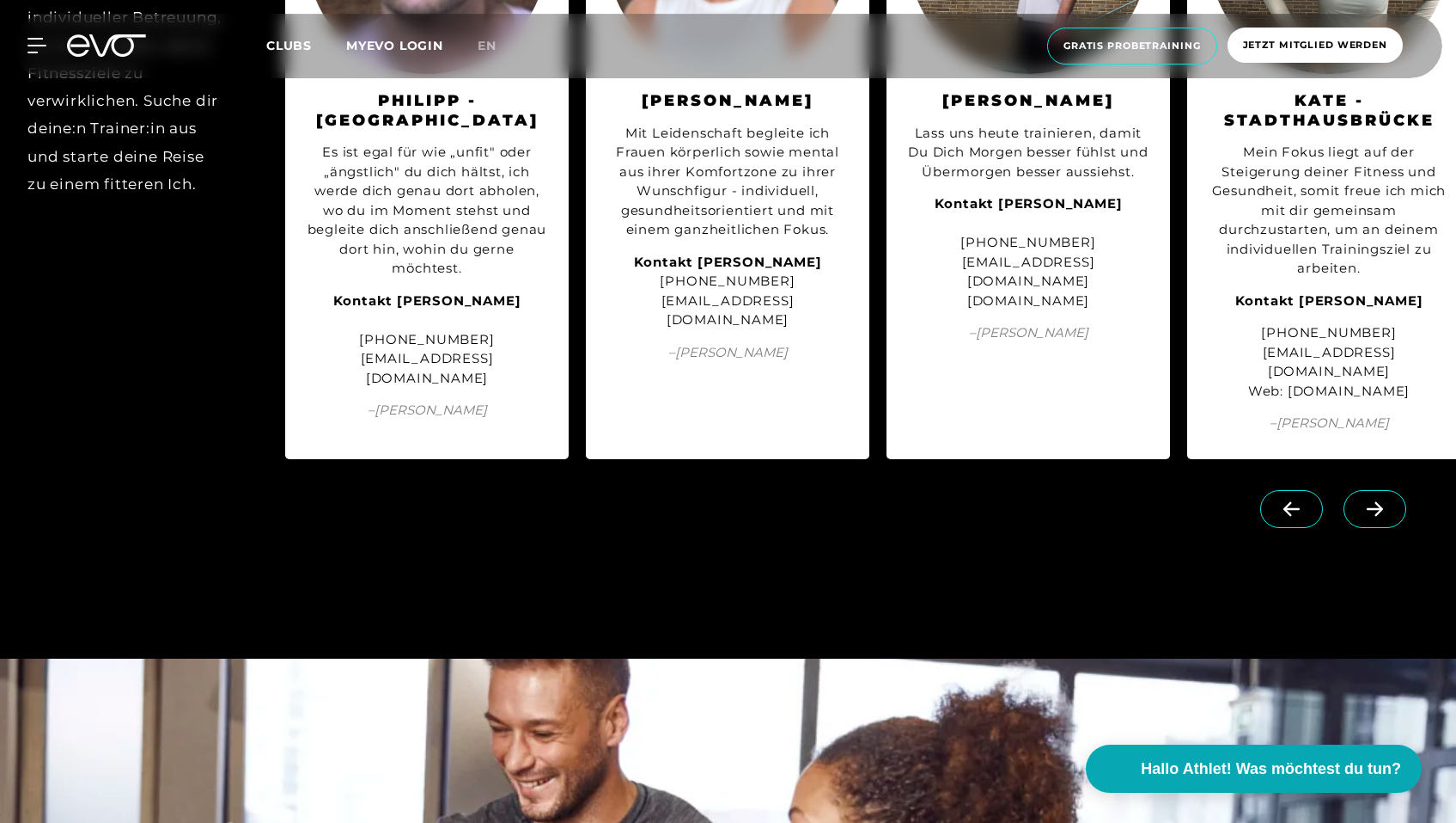
scroll to position [0, 14]
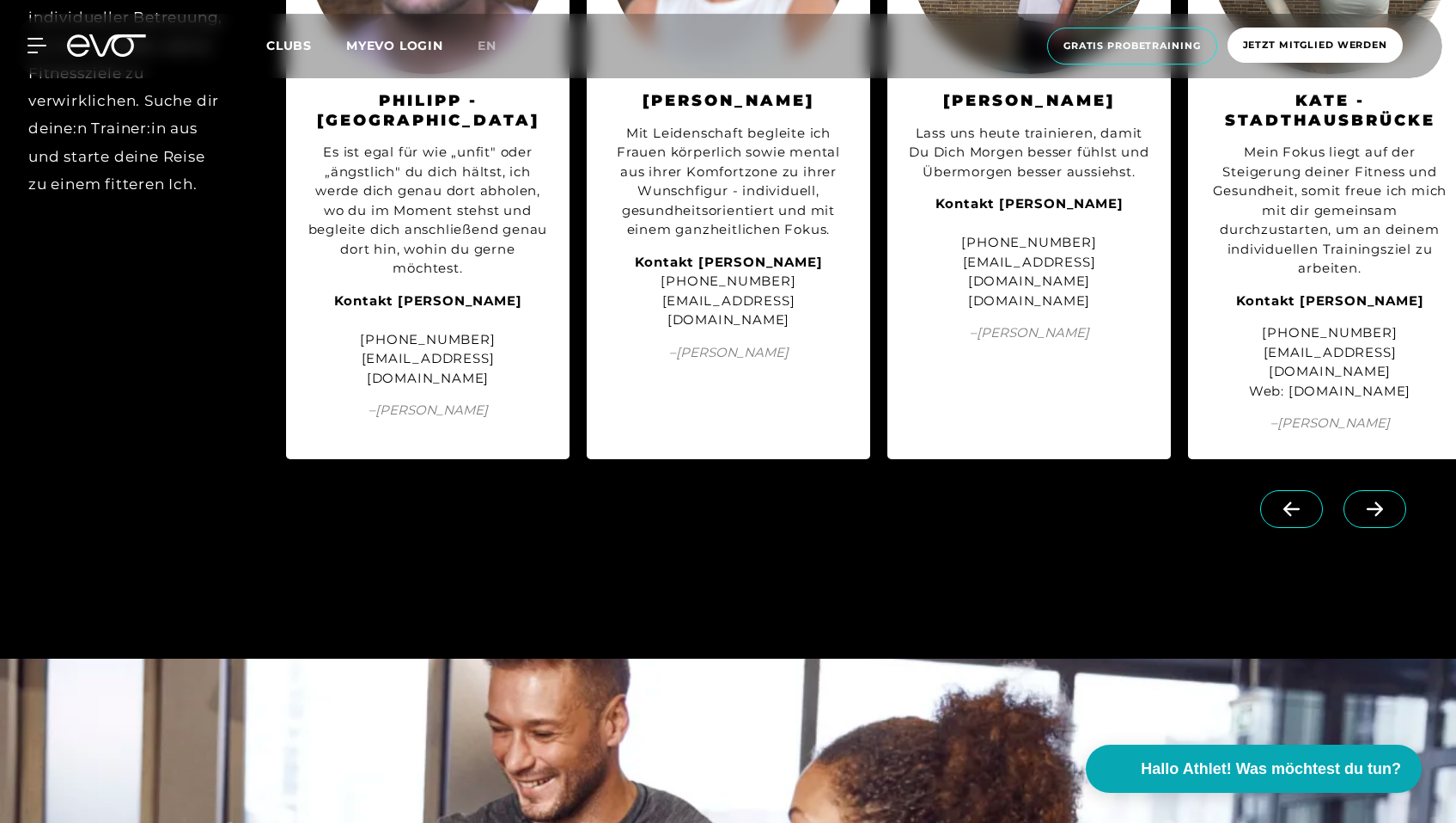
drag, startPoint x: 554, startPoint y: 515, endPoint x: 459, endPoint y: 511, distance: 95.1
click at [459, 459] on div "[PERSON_NAME] - Hamburg Es ist egal für wie „unfit" oder „ängstlich" du dich hä…" at bounding box center [427, 133] width 283 height 651
click at [459, 389] on div "Kontakt [PERSON_NAME] [PHONE_NUMBER] [EMAIL_ADDRESS][DOMAIN_NAME]" at bounding box center [427, 340] width 240 height 97
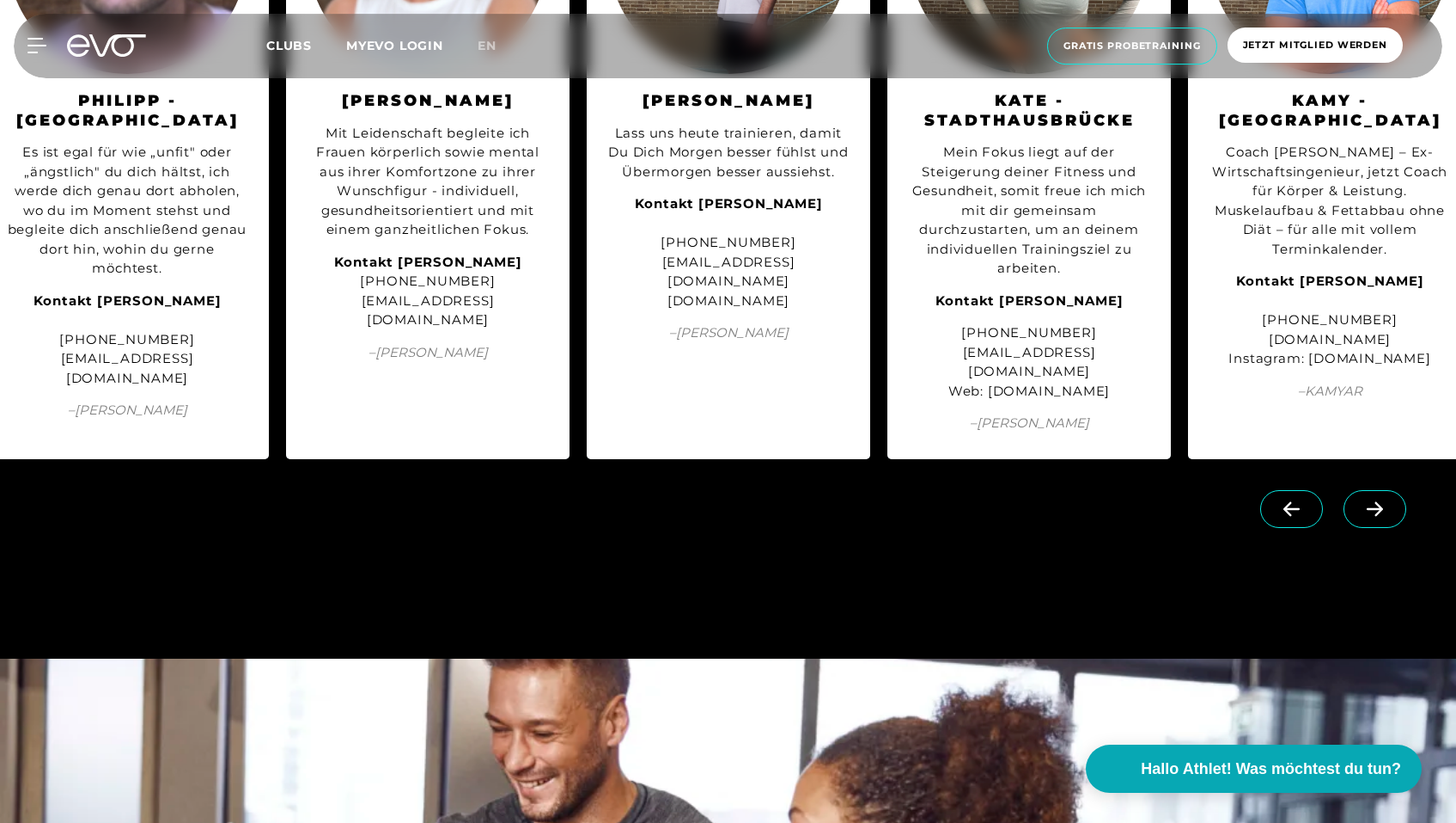
scroll to position [0, 315]
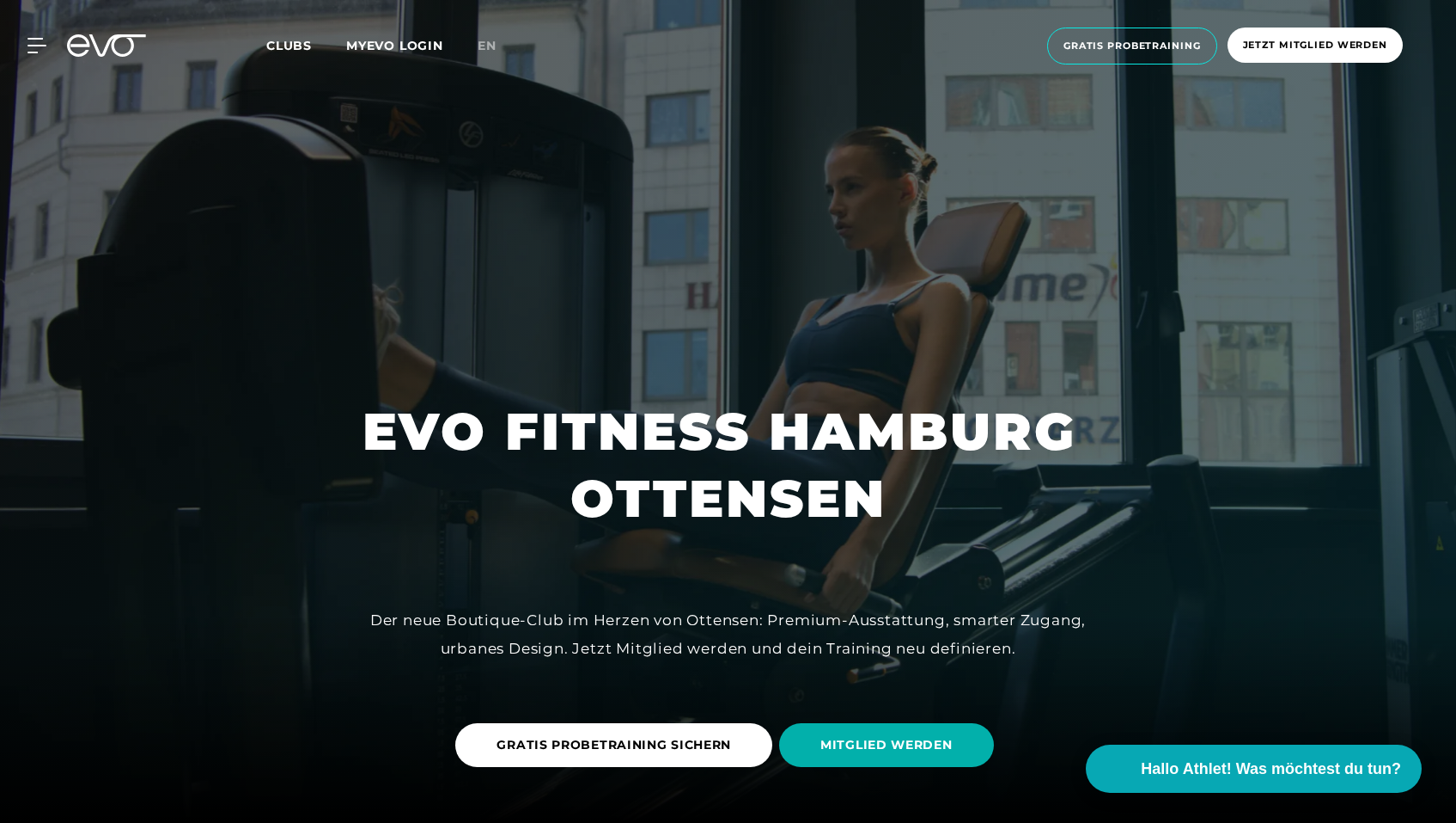
click at [1302, 20] on div "MyEVO Login Über EVO Mitgliedschaften Probetraining TAGESPASS EVO Studios Düsse…" at bounding box center [728, 46] width 1450 height 64
click at [1297, 36] on span "Jetzt Mitglied werden" at bounding box center [1316, 45] width 175 height 35
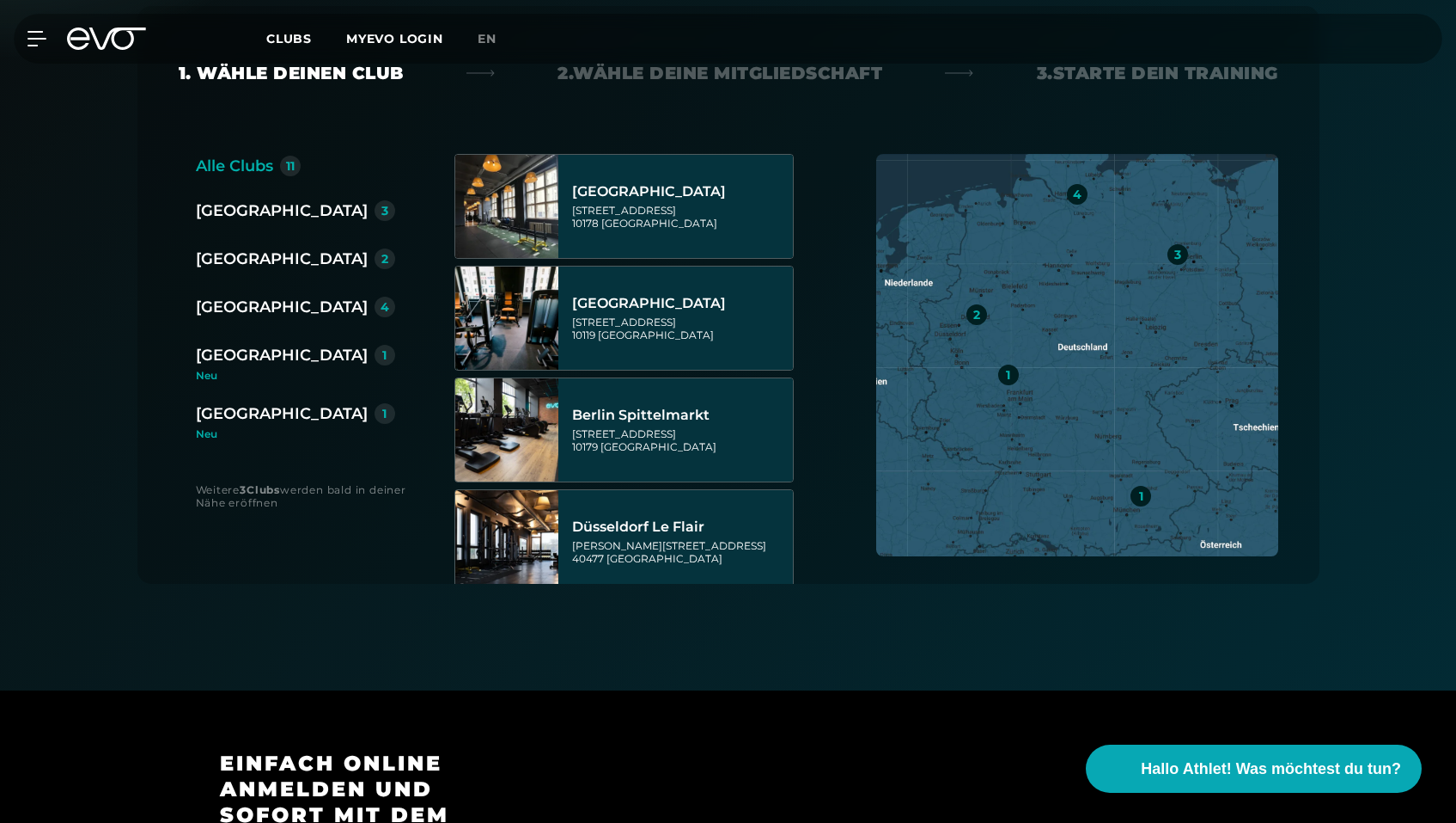
scroll to position [411, 0]
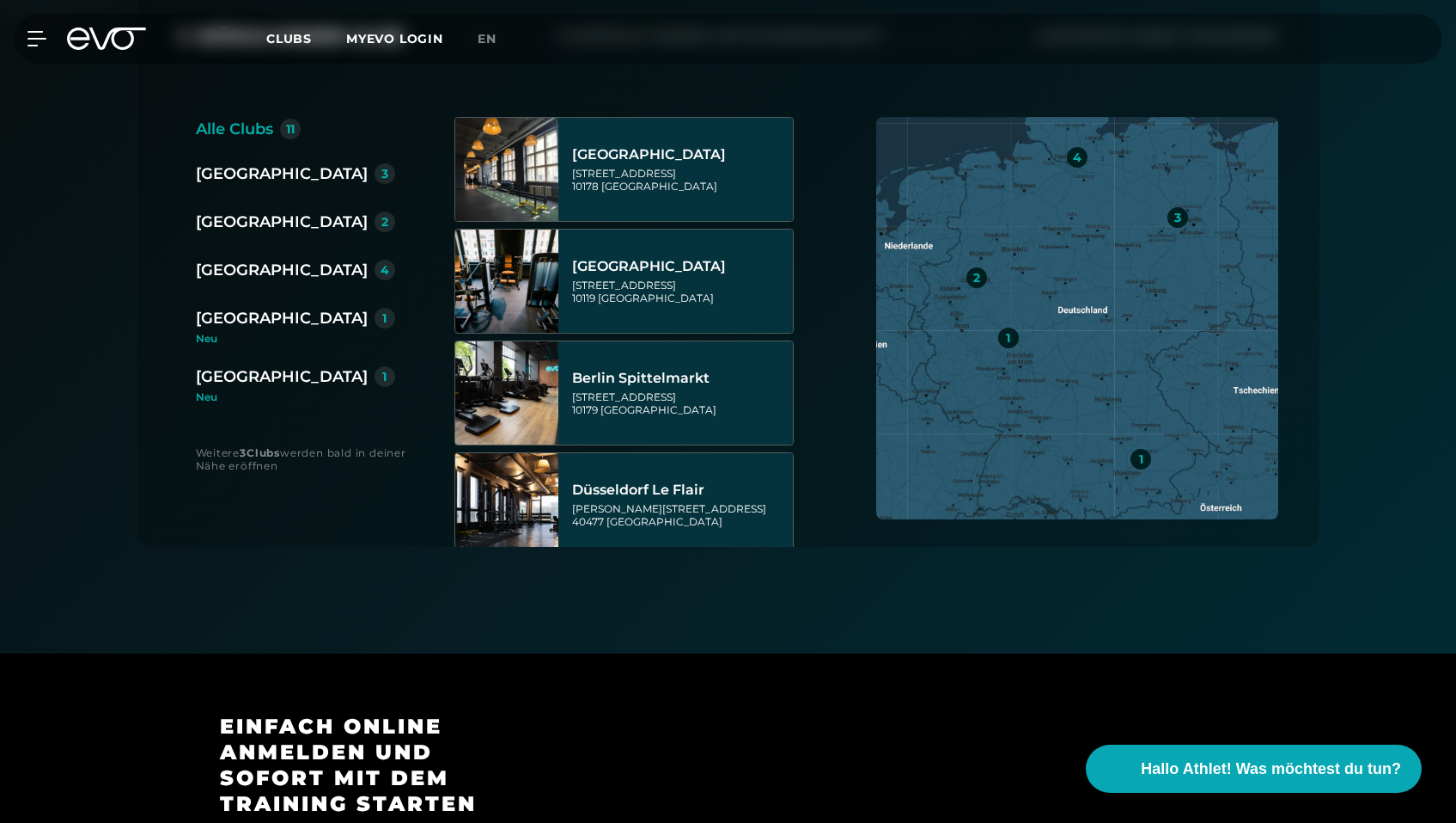
click at [231, 276] on div "[GEOGRAPHIC_DATA]" at bounding box center [281, 270] width 172 height 24
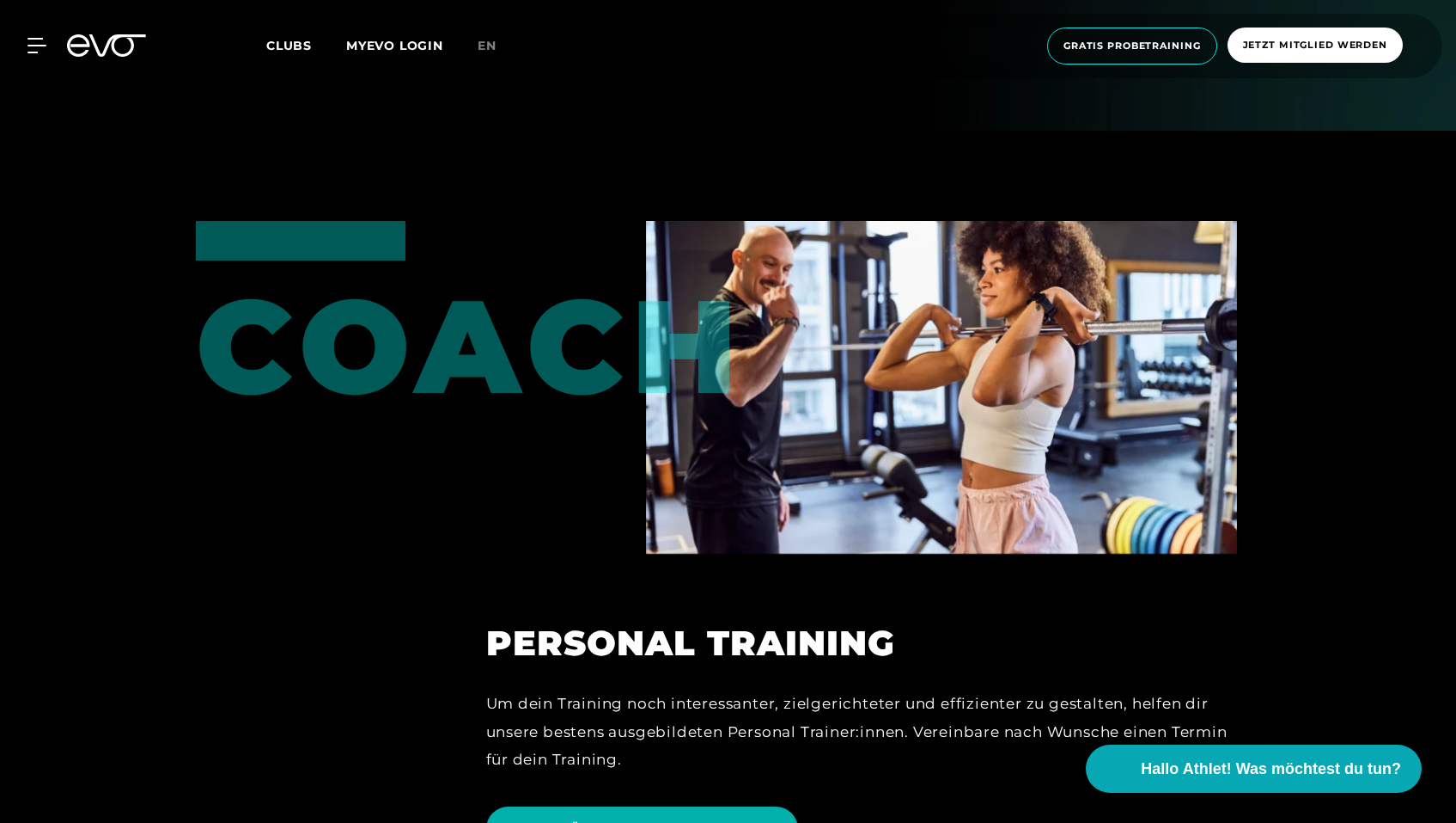
scroll to position [4209, 0]
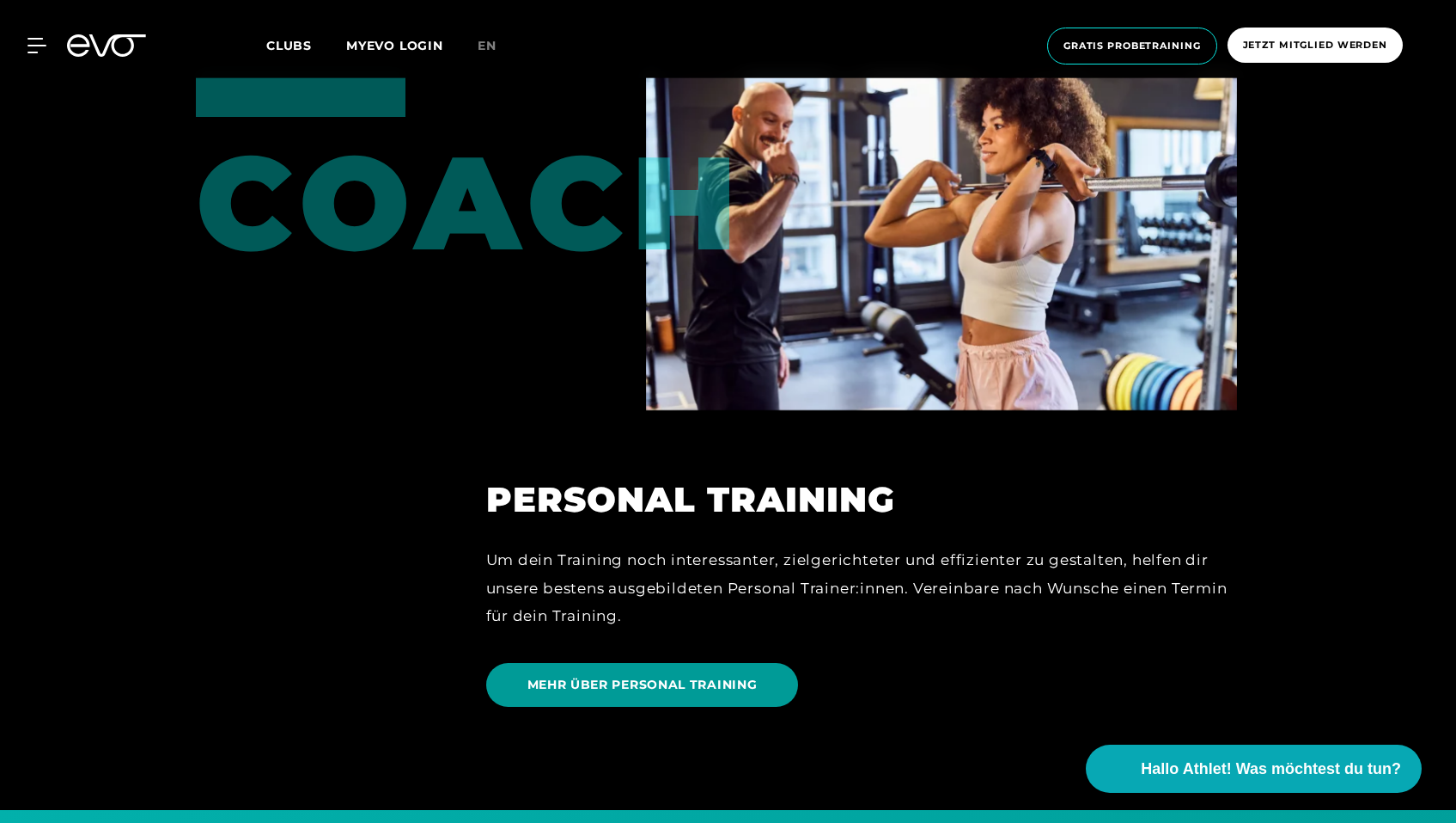
click at [596, 684] on span "MEHR ÜBER PERSONAL TRAINING" at bounding box center [643, 684] width 230 height 18
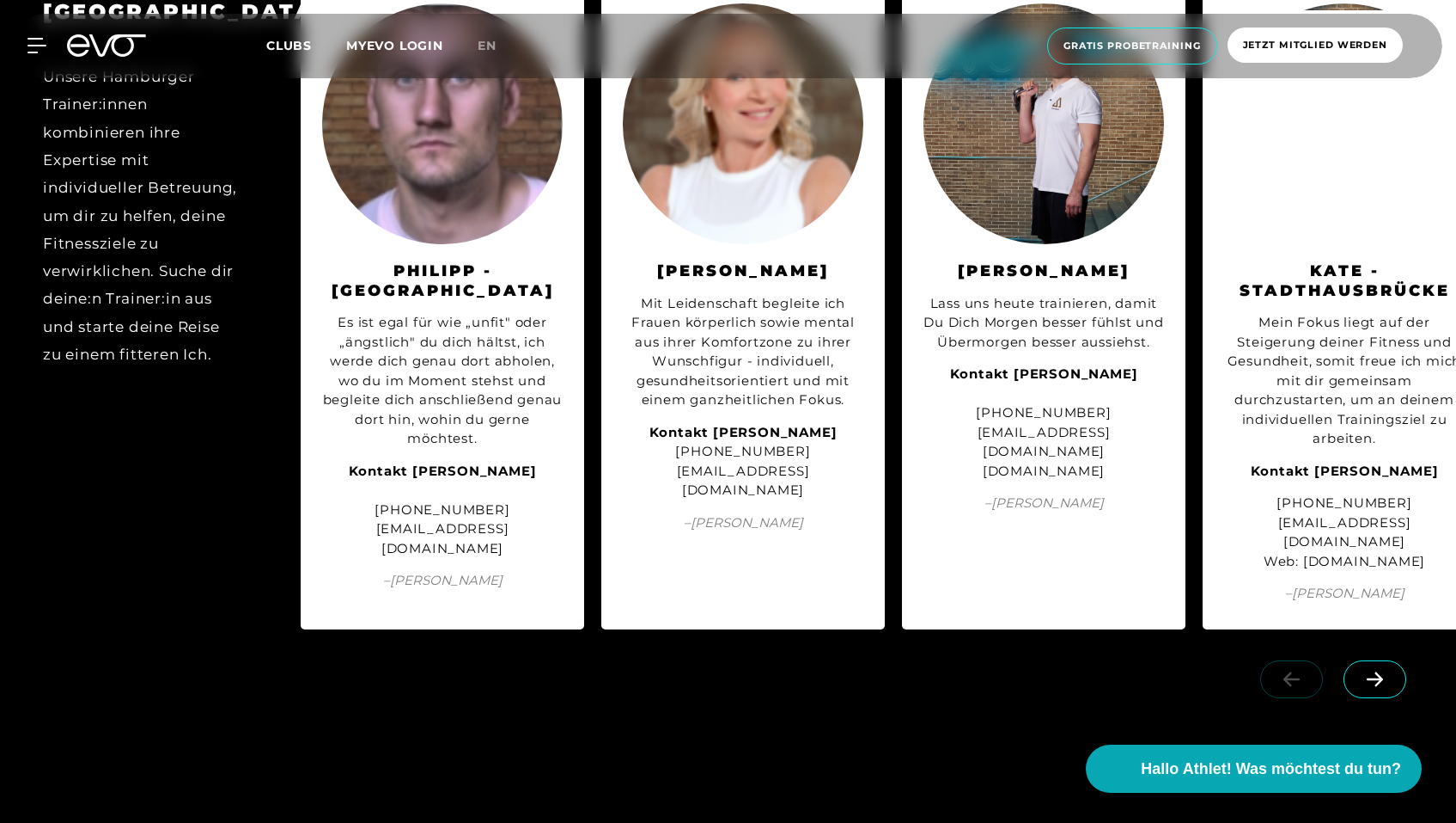
scroll to position [3732, 0]
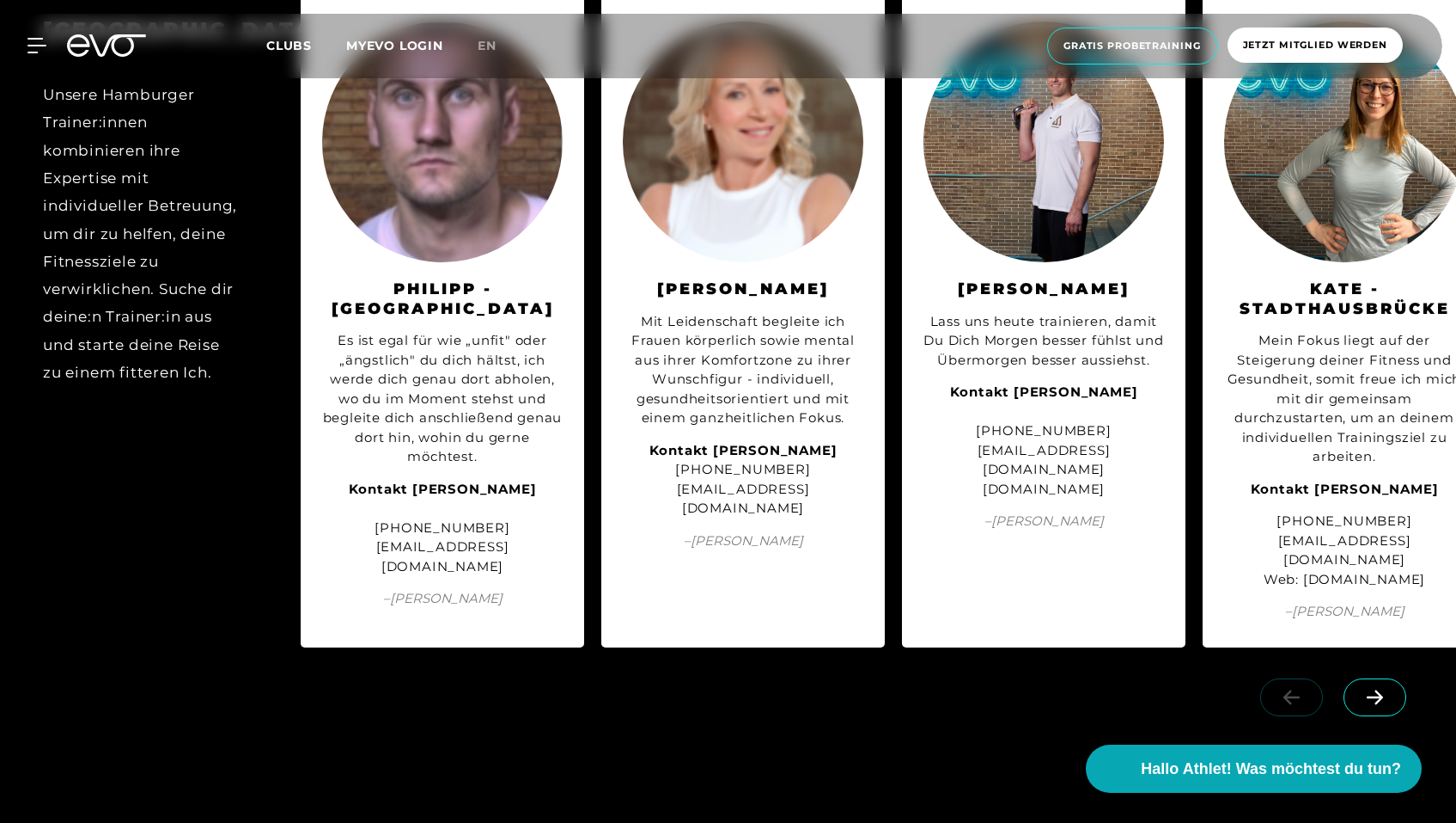
drag, startPoint x: 559, startPoint y: 708, endPoint x: 331, endPoint y: 704, distance: 228.0
click at [331, 576] on div "Kontakt [PERSON_NAME] [PHONE_NUMBER] [EMAIL_ADDRESS][DOMAIN_NAME]" at bounding box center [442, 528] width 240 height 97
copy div "[EMAIL_ADDRESS][DOMAIN_NAME]"
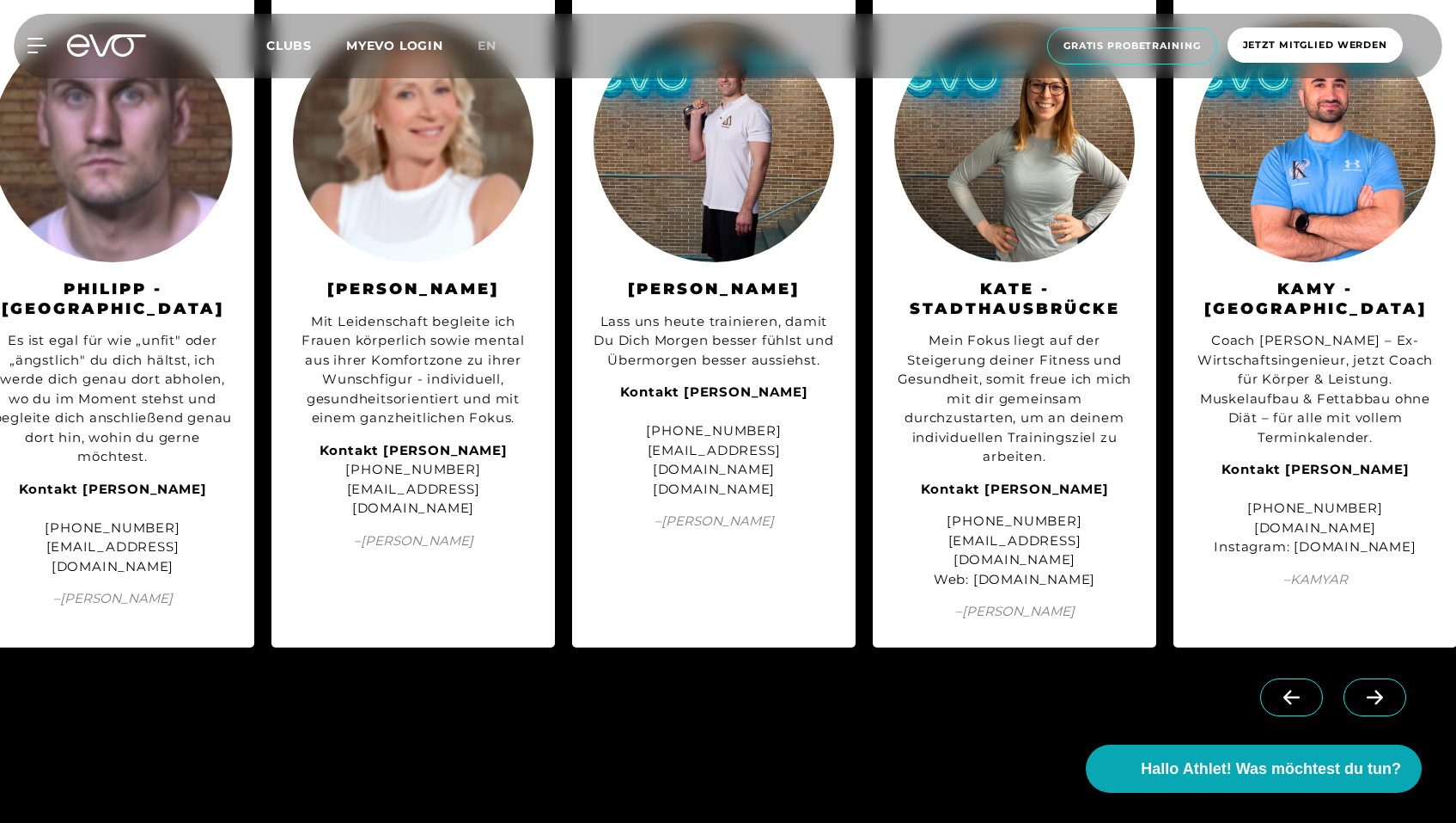
scroll to position [0, 348]
